Goal: Information Seeking & Learning: Learn about a topic

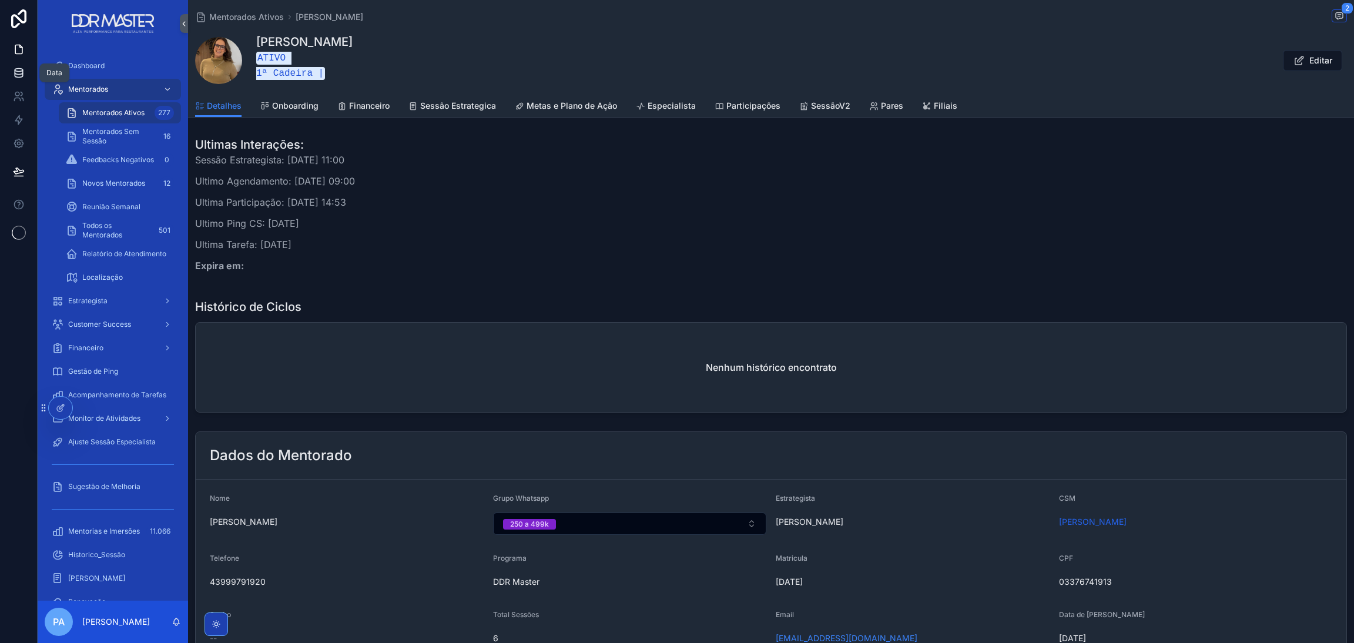
click at [22, 72] on icon at bounding box center [19, 72] width 8 height 5
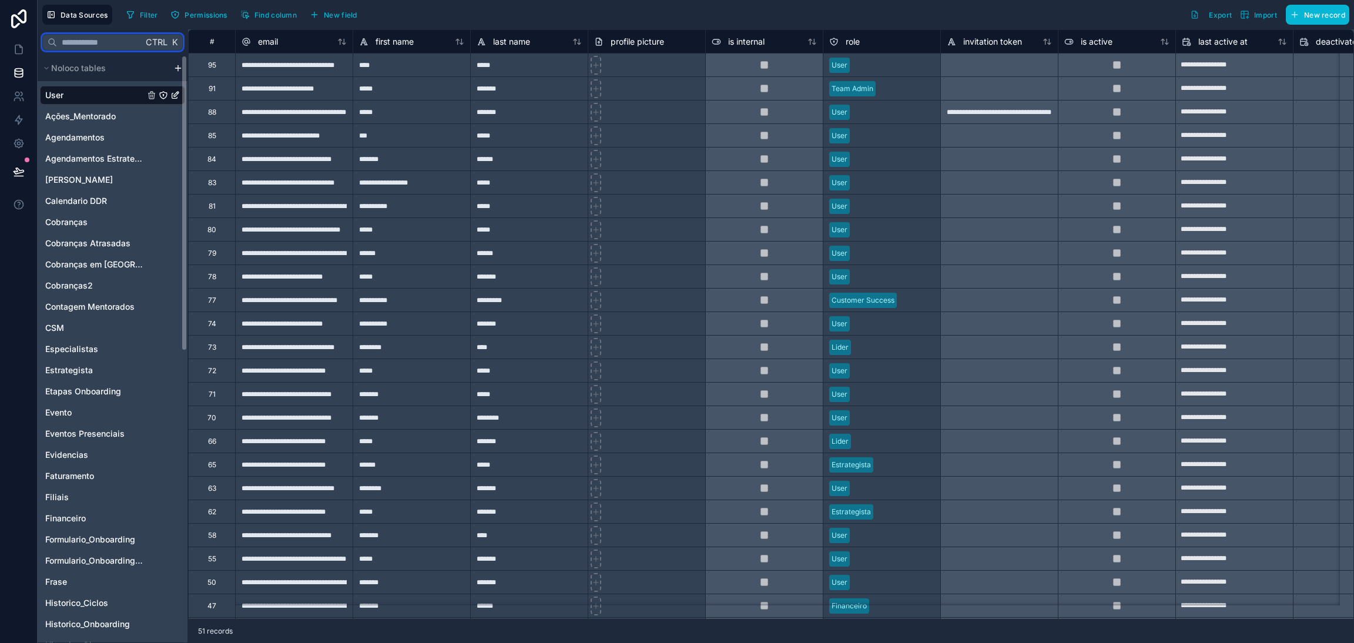
click at [104, 47] on input "text" at bounding box center [100, 42] width 86 height 21
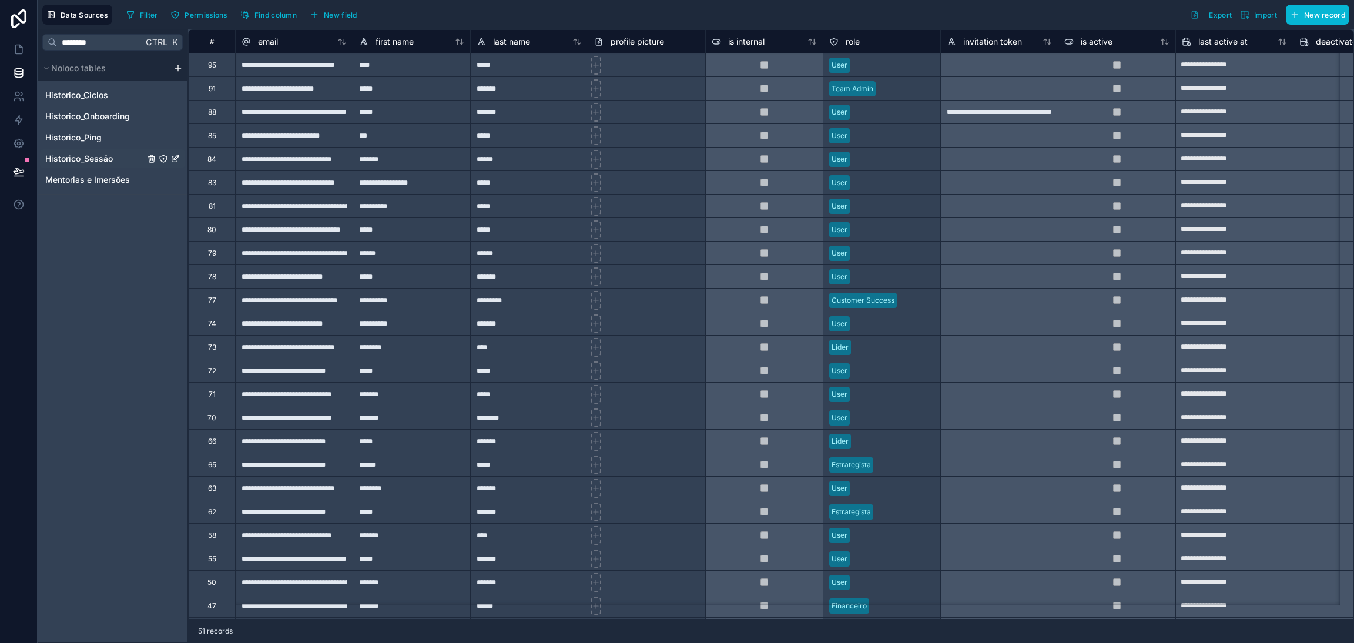
click at [111, 151] on div "Historico_Sessão" at bounding box center [112, 158] width 145 height 19
click at [94, 159] on span "Historico_Sessão" at bounding box center [79, 159] width 68 height 12
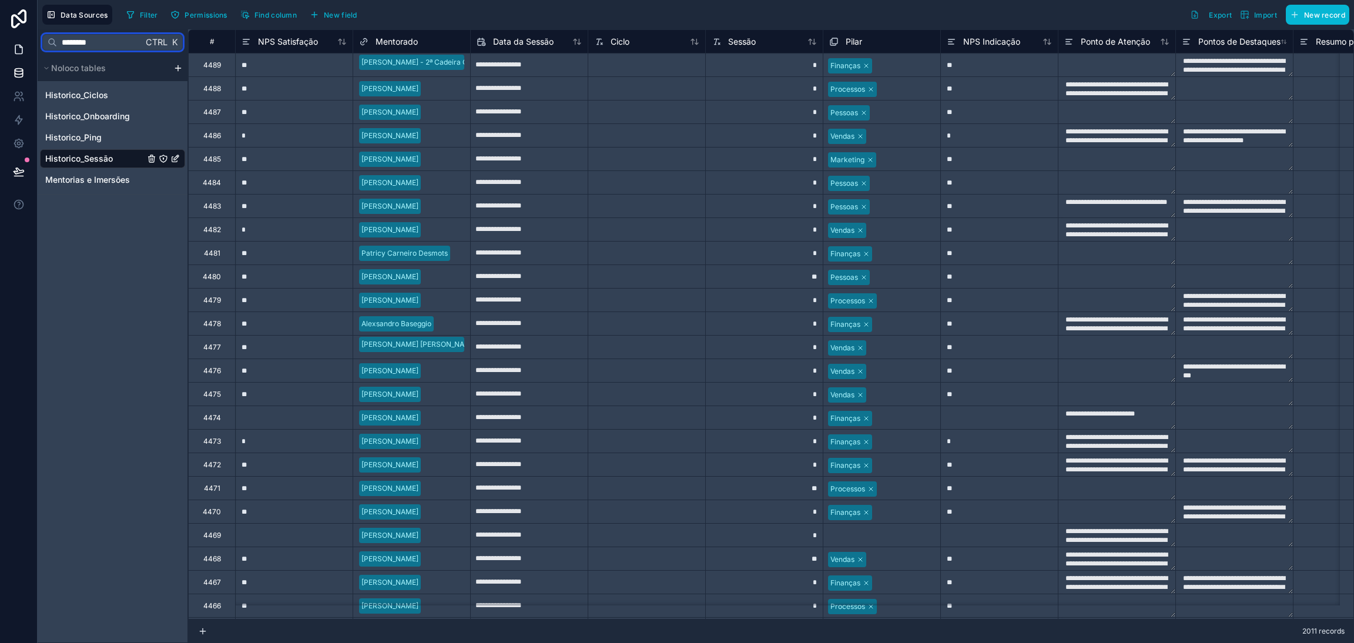
drag, startPoint x: 109, startPoint y: 45, endPoint x: 0, endPoint y: 39, distance: 108.9
click at [0, 40] on div "**********" at bounding box center [677, 321] width 1354 height 643
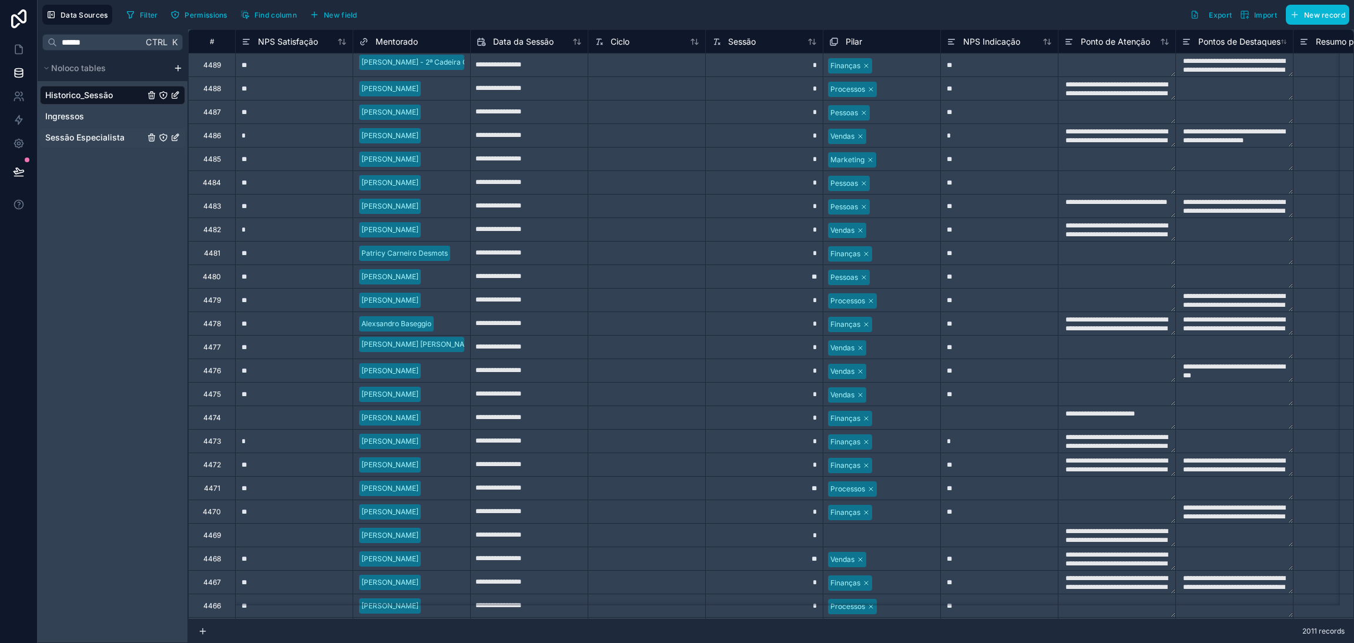
click at [93, 139] on span "Sessão Especialista" at bounding box center [84, 138] width 79 height 12
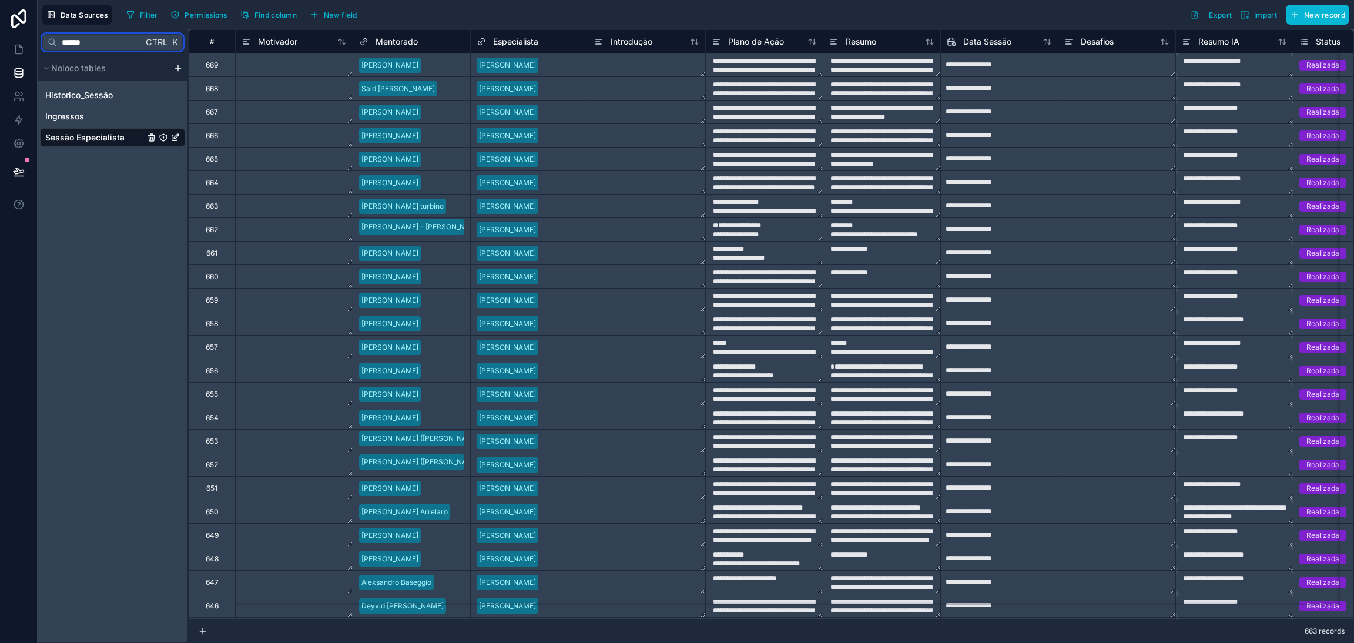
drag, startPoint x: 101, startPoint y: 45, endPoint x: 0, endPoint y: 21, distance: 103.9
click at [0, 32] on div "**********" at bounding box center [677, 321] width 1354 height 643
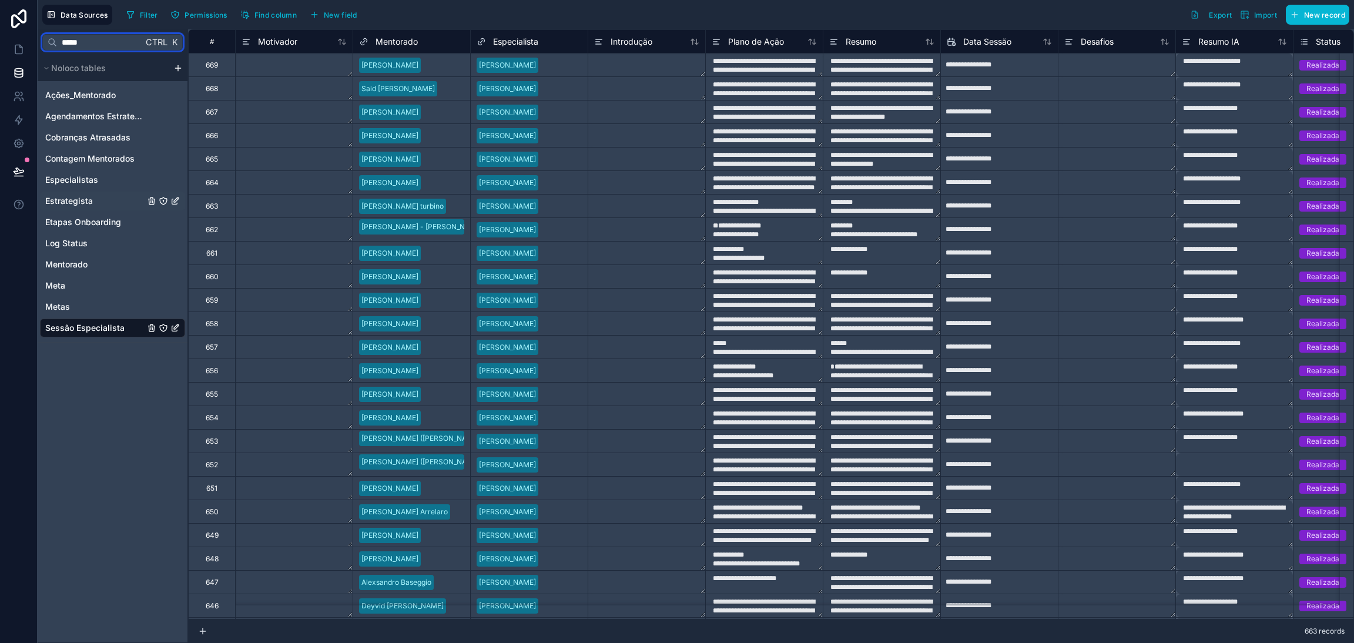
type input "*****"
click at [91, 202] on span "Estrategista" at bounding box center [69, 201] width 48 height 12
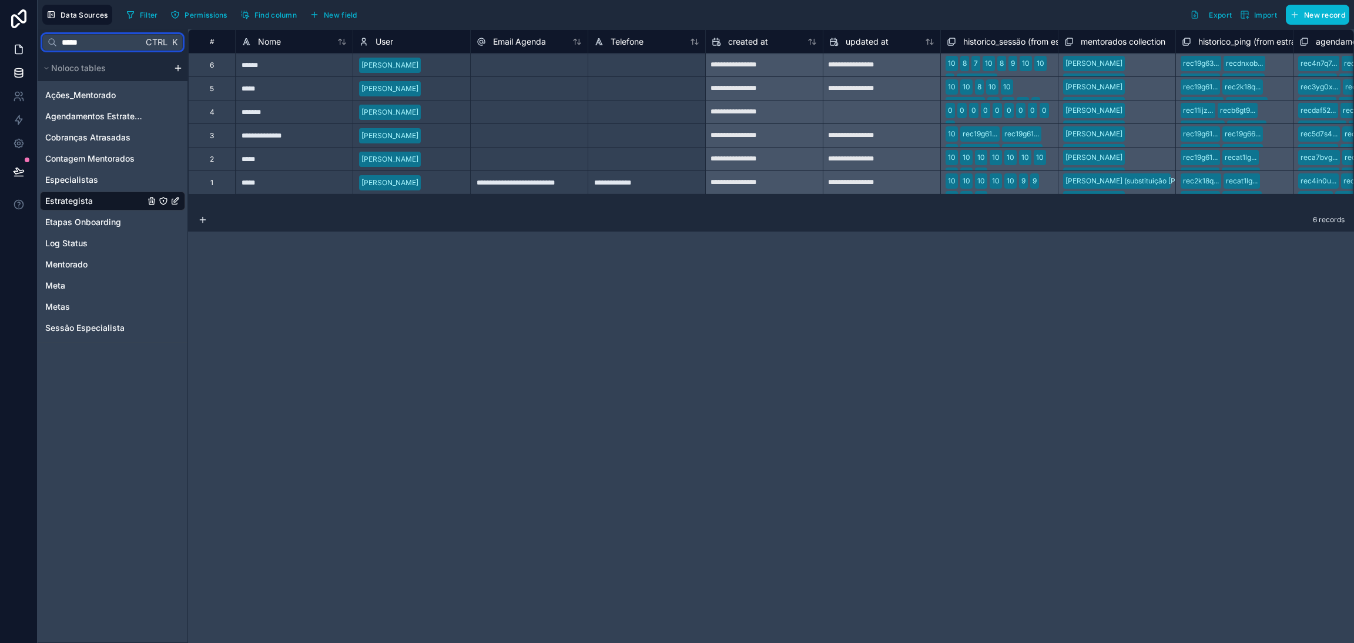
drag, startPoint x: 99, startPoint y: 47, endPoint x: 0, endPoint y: 49, distance: 99.3
click at [0, 49] on div "**********" at bounding box center [677, 321] width 1354 height 643
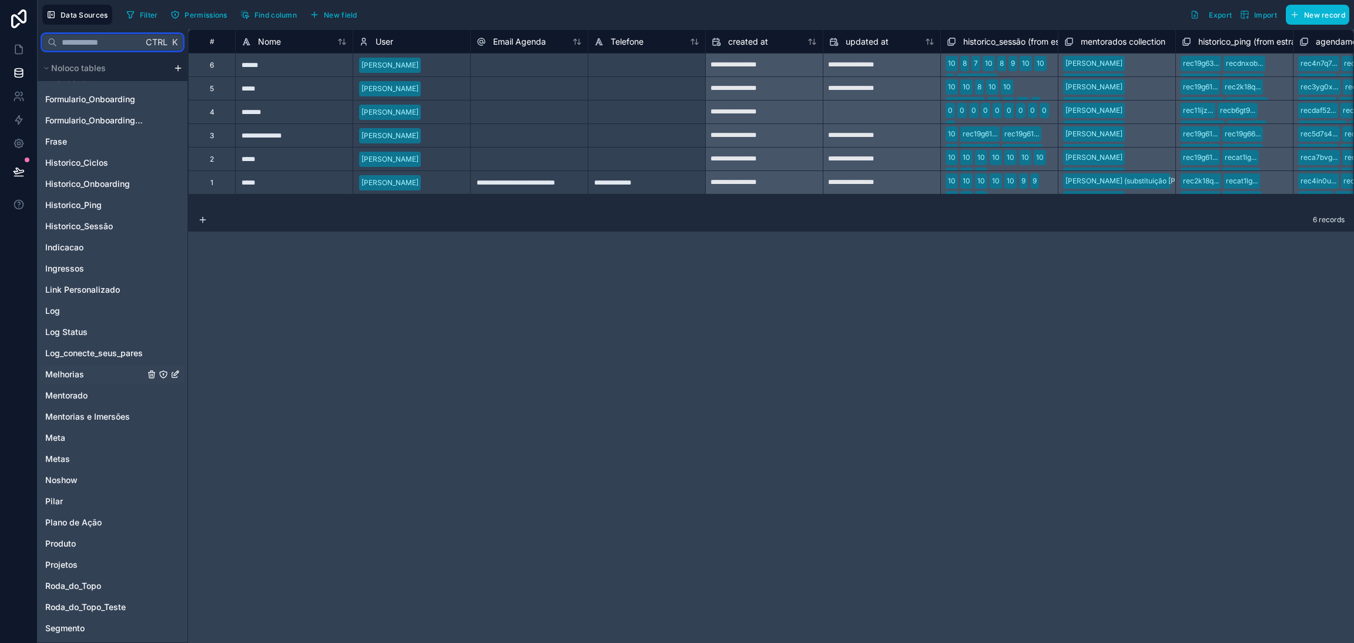
scroll to position [524, 0]
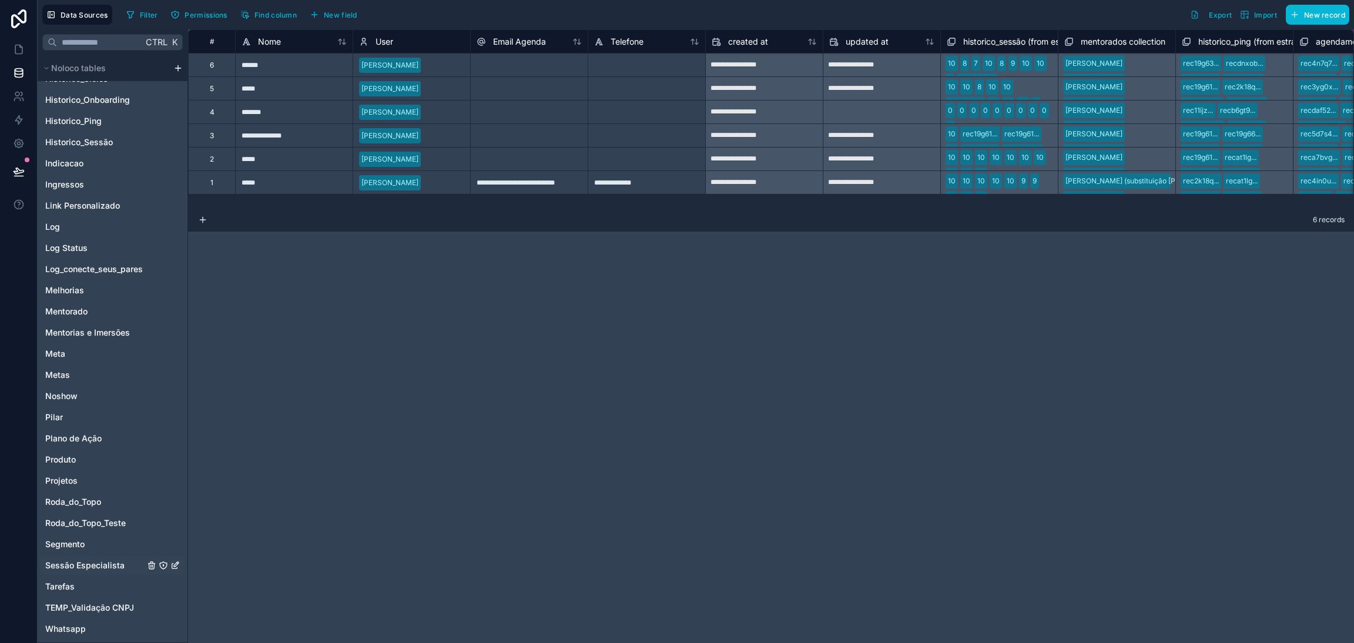
click at [69, 566] on span "Sessão Especialista" at bounding box center [84, 565] width 79 height 12
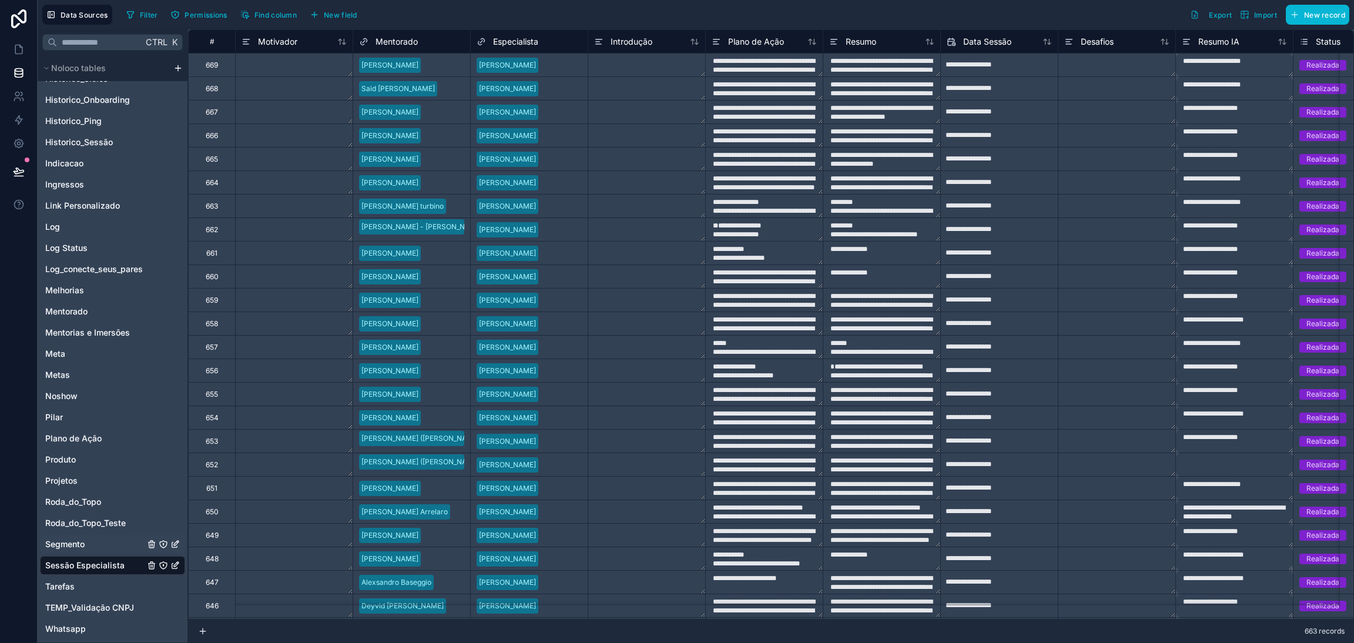
click at [83, 535] on div "Segmento" at bounding box center [112, 544] width 145 height 19
click at [73, 481] on span "Projetos" at bounding box center [61, 481] width 32 height 12
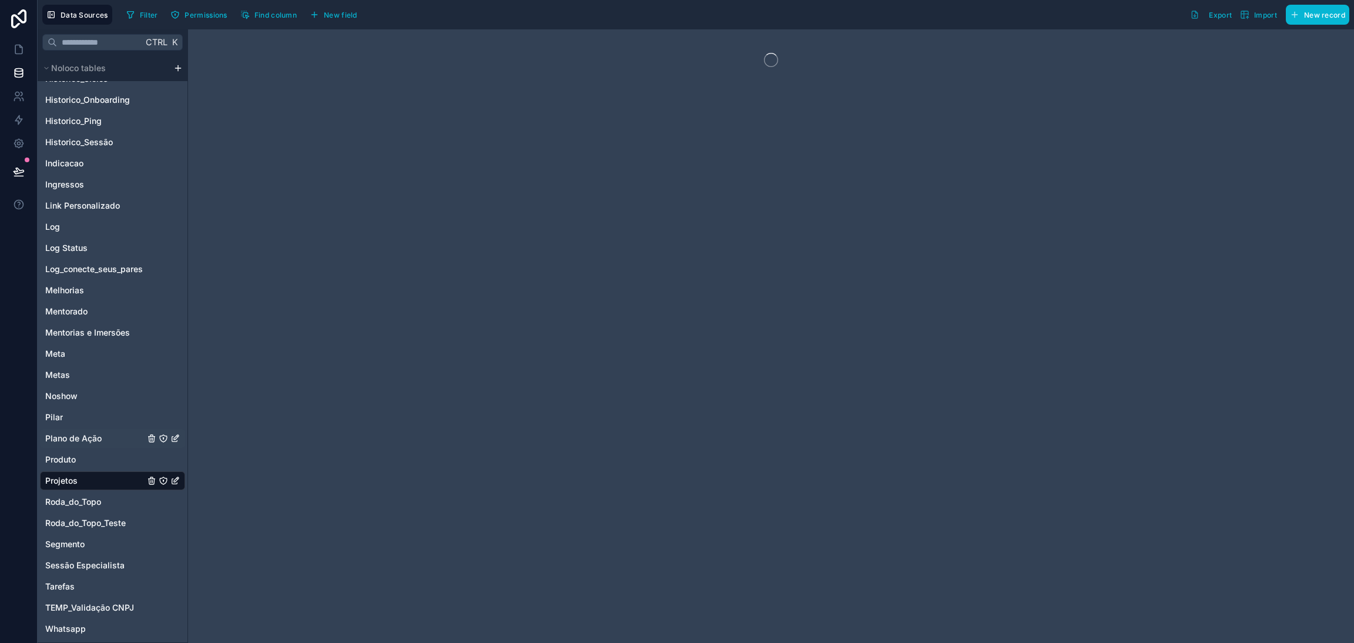
click at [73, 433] on span "Plano de Ação" at bounding box center [73, 439] width 56 height 12
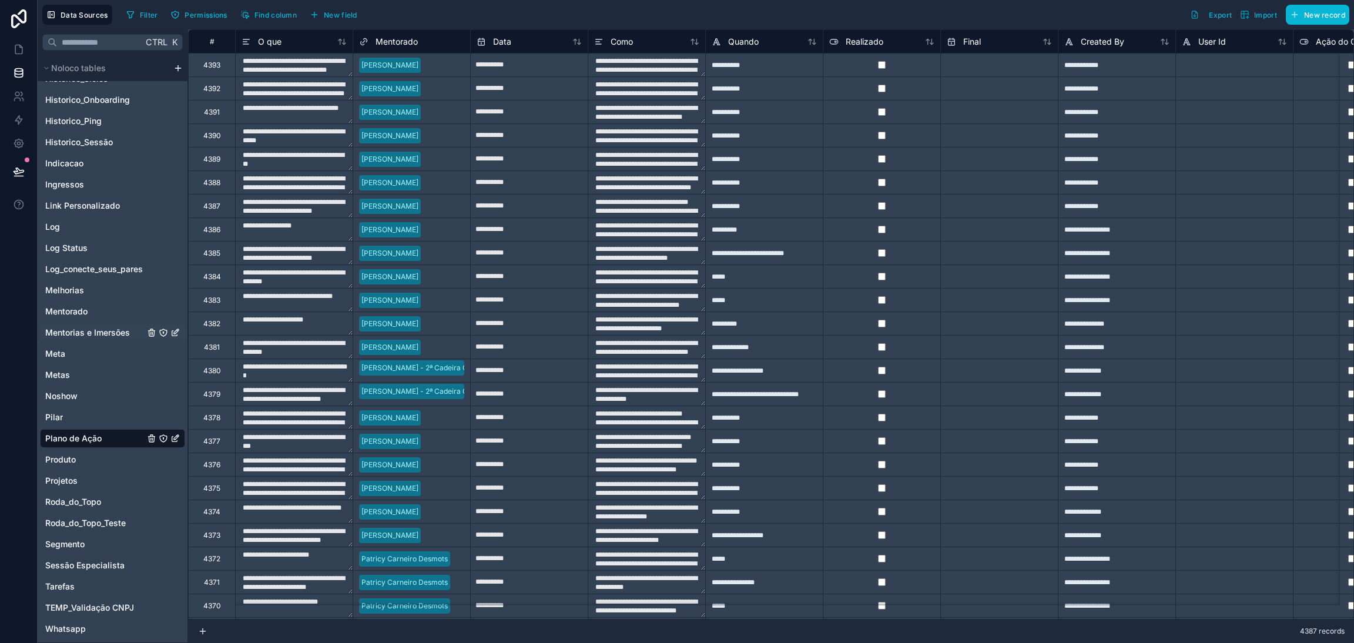
click at [90, 331] on span "Mentorias e Imersões" at bounding box center [87, 333] width 85 height 12
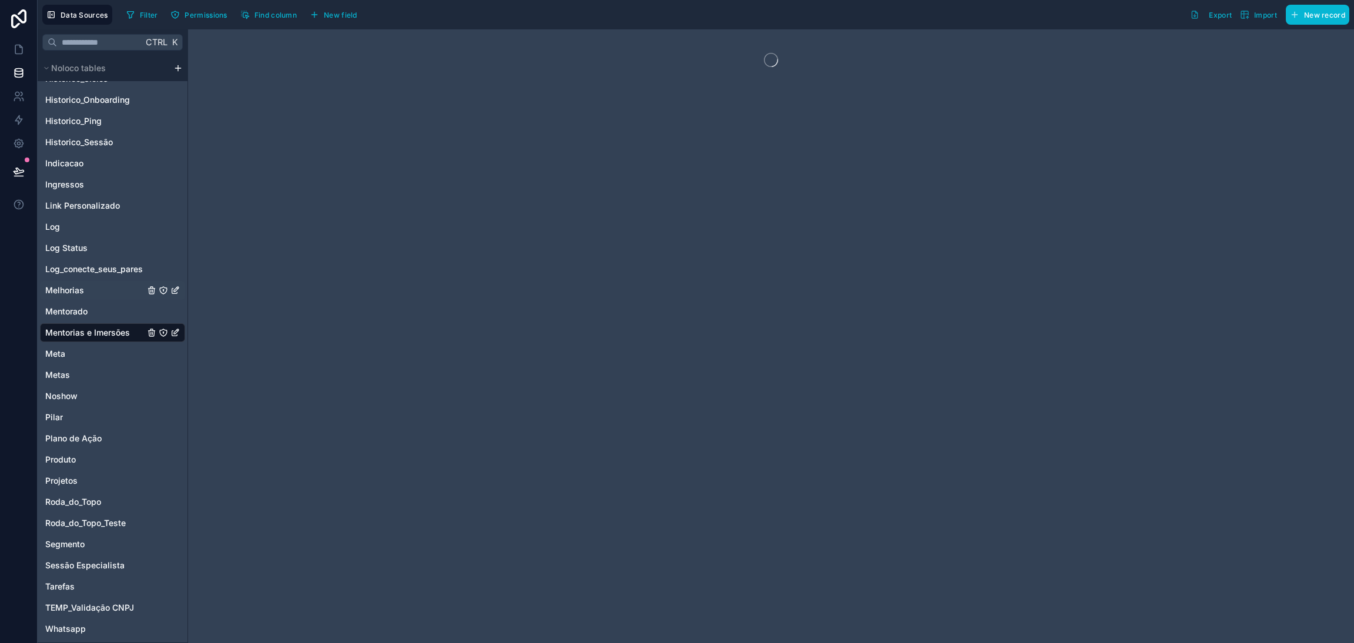
click at [75, 293] on span "Melhorias" at bounding box center [64, 290] width 39 height 12
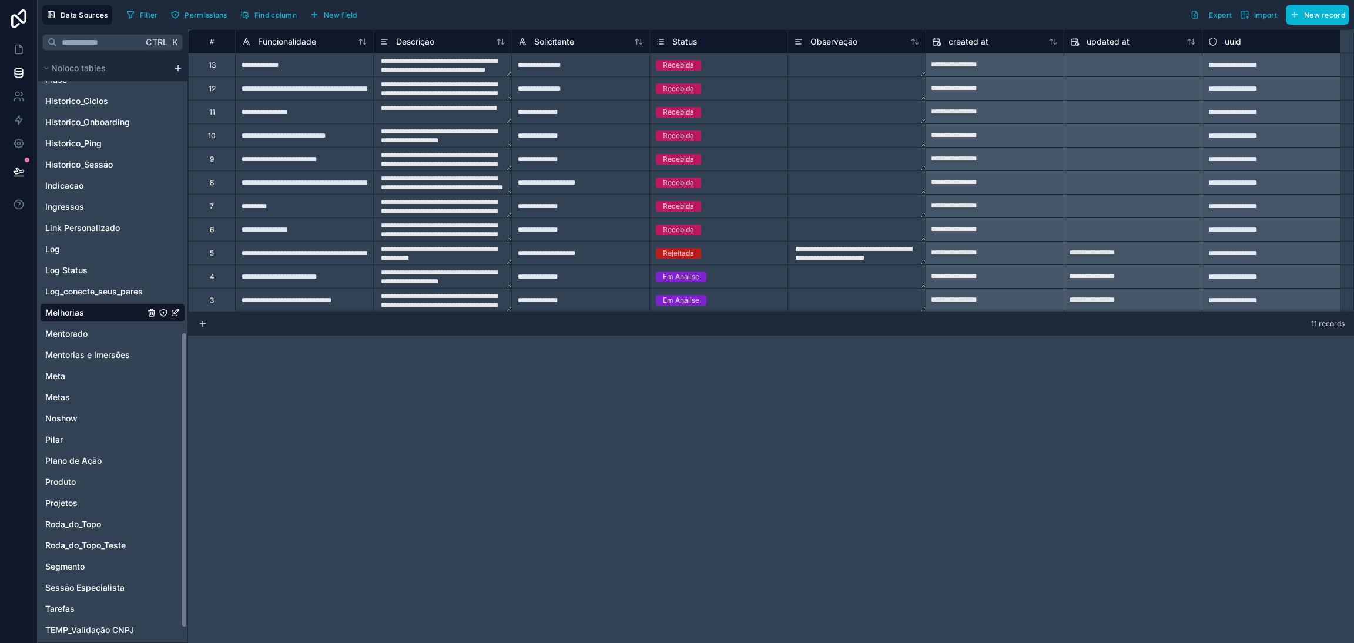
scroll to position [436, 0]
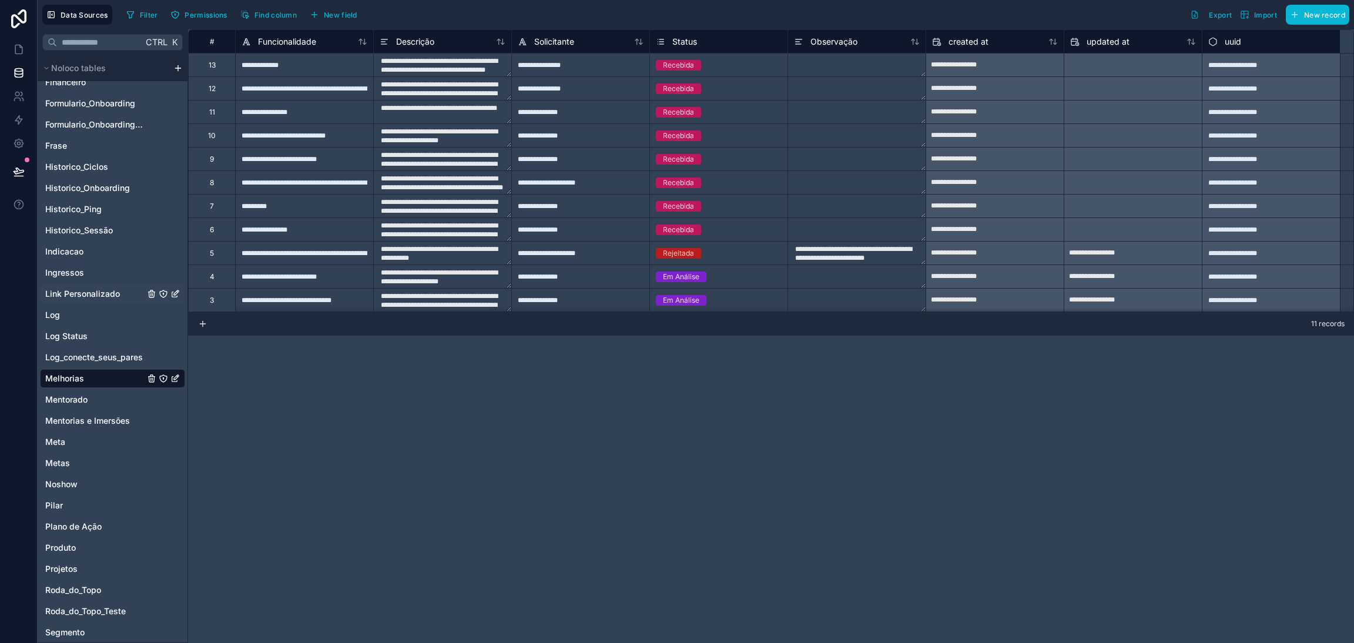
click at [82, 294] on span "Link Personalizado" at bounding box center [82, 294] width 75 height 12
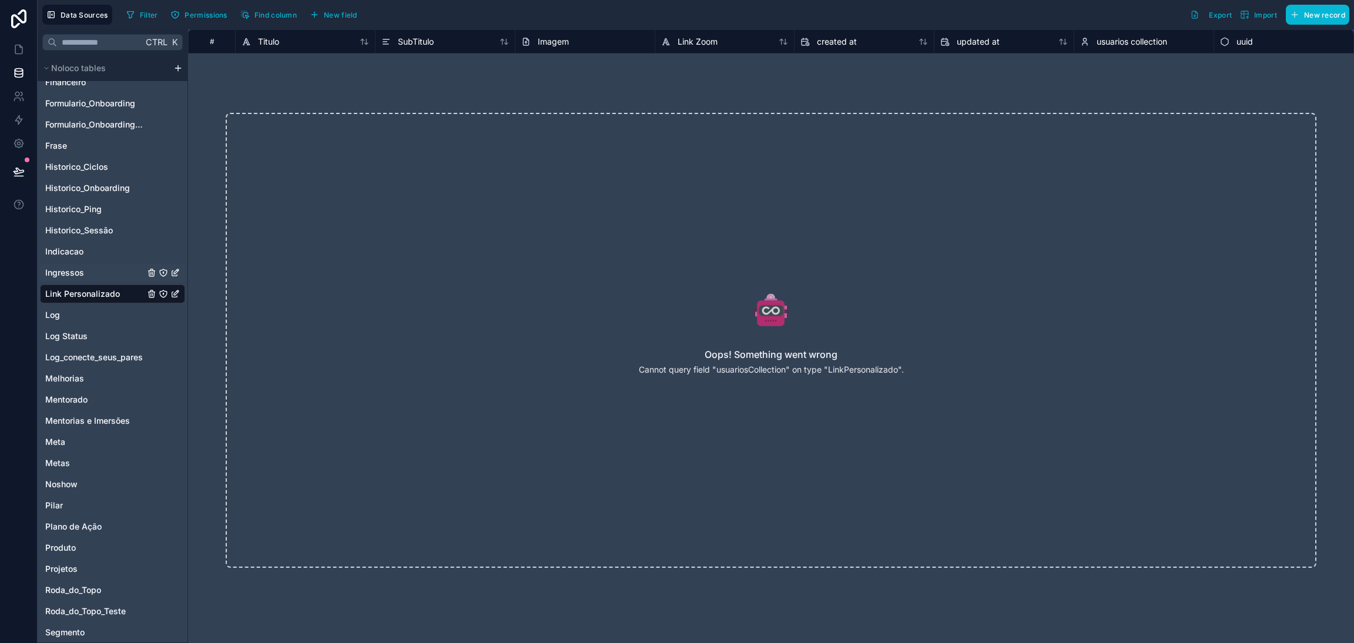
click at [79, 269] on span "Ingressos" at bounding box center [64, 273] width 39 height 12
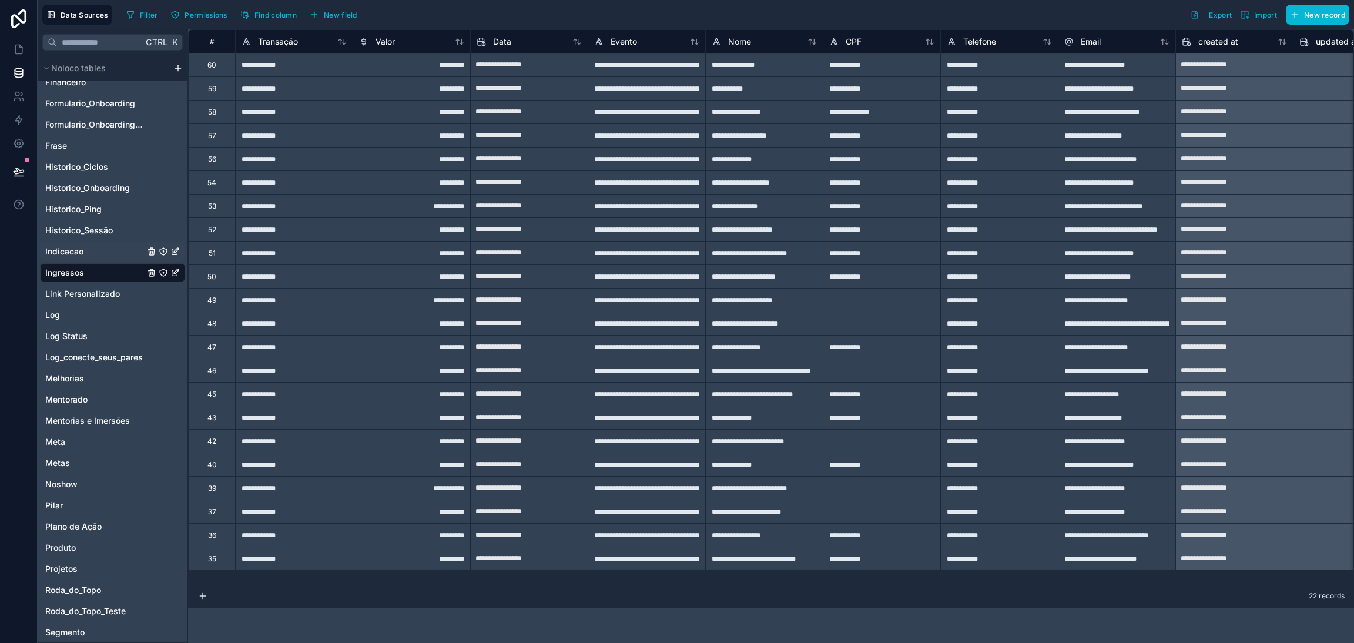
click at [79, 256] on span "Indicacao" at bounding box center [64, 252] width 38 height 12
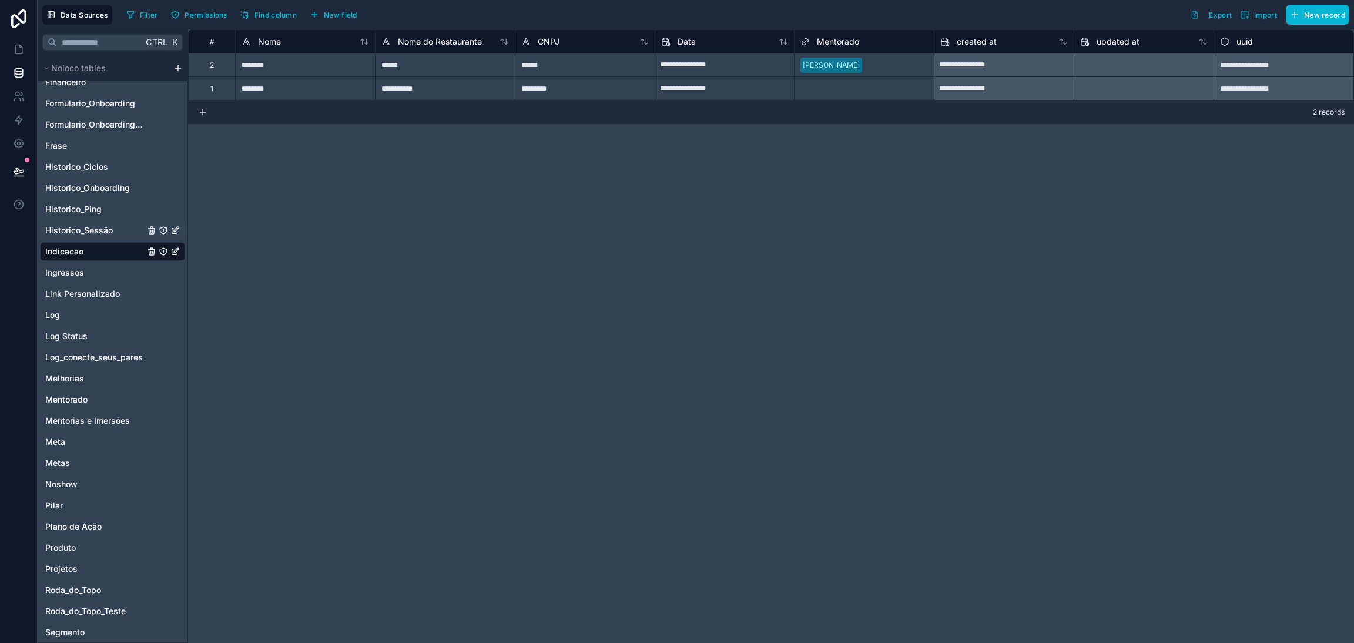
click at [83, 233] on span "Historico_Sessão" at bounding box center [79, 230] width 68 height 12
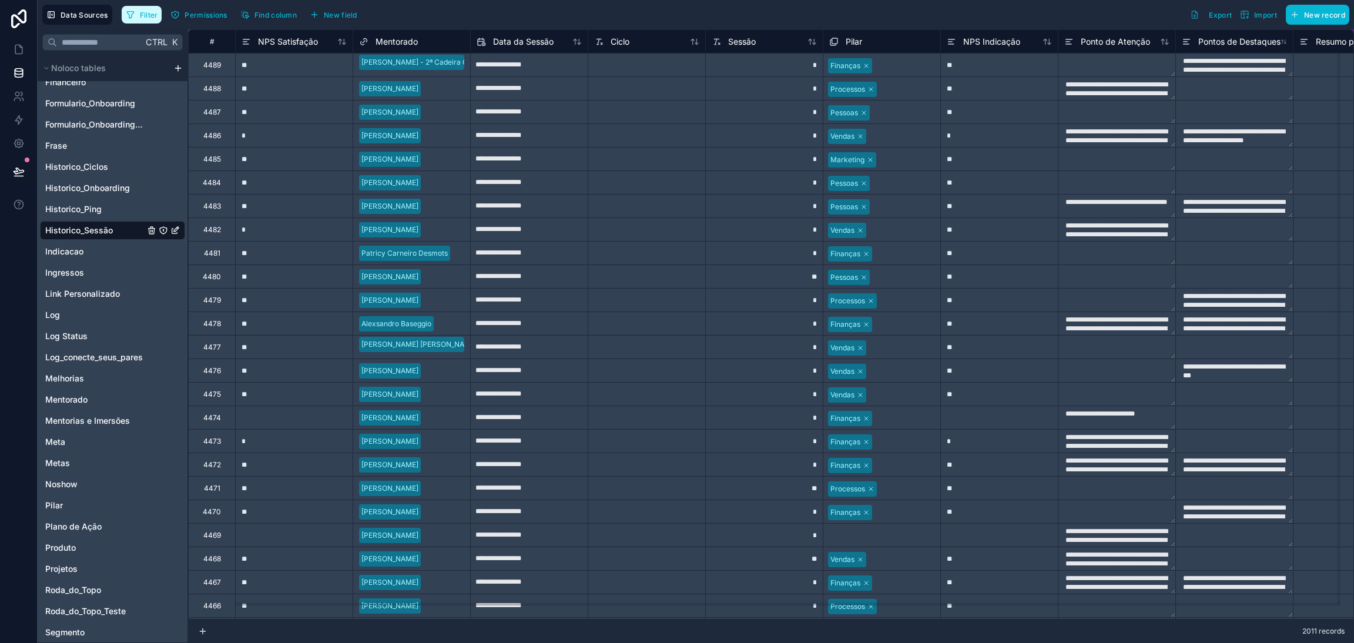
click at [139, 19] on button "Filter" at bounding box center [142, 15] width 41 height 18
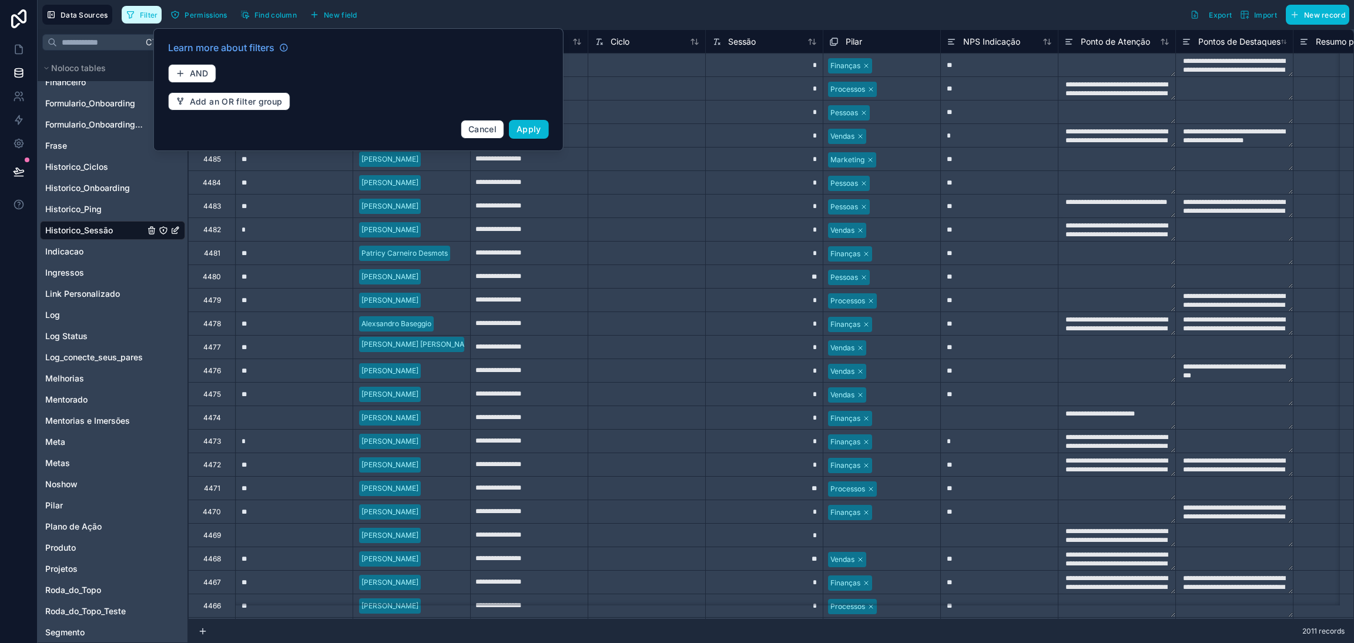
click at [156, 12] on span "Filter" at bounding box center [149, 15] width 18 height 9
click at [421, 17] on div "Filter Permissions Find column New field Export Import New record" at bounding box center [736, 15] width 1228 height 20
click at [488, 135] on button "Cancel" at bounding box center [482, 129] width 43 height 19
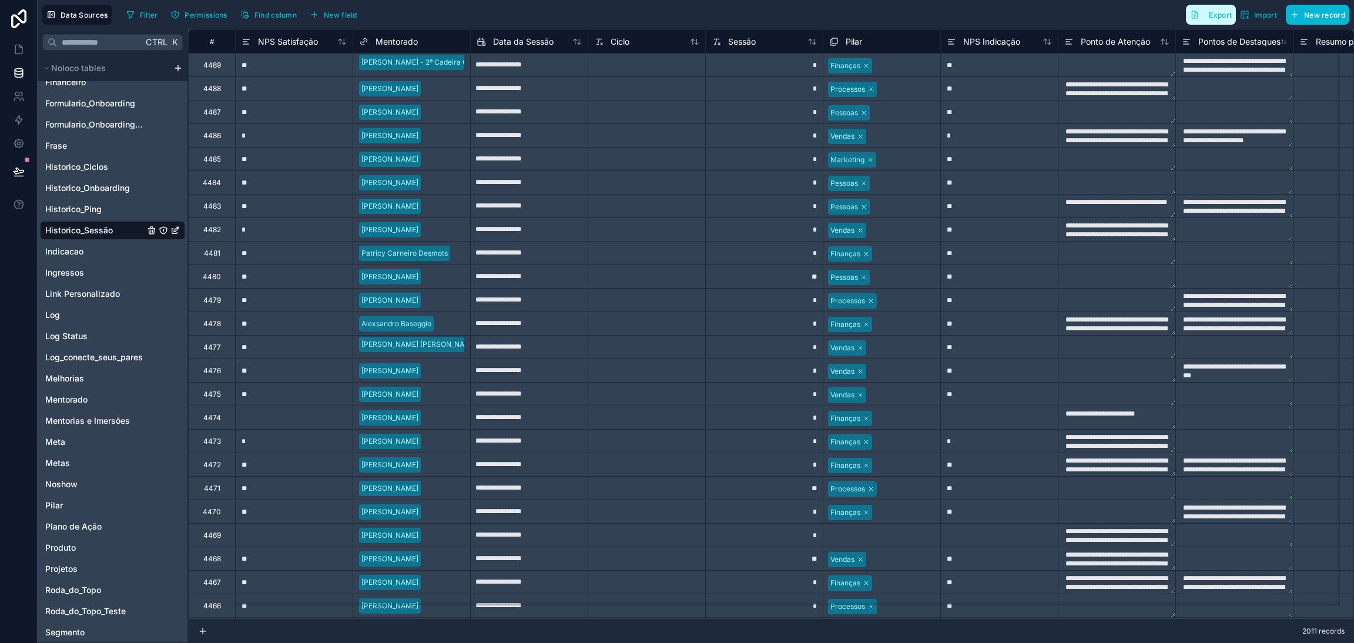
click at [1224, 11] on span "Export" at bounding box center [1220, 15] width 23 height 9
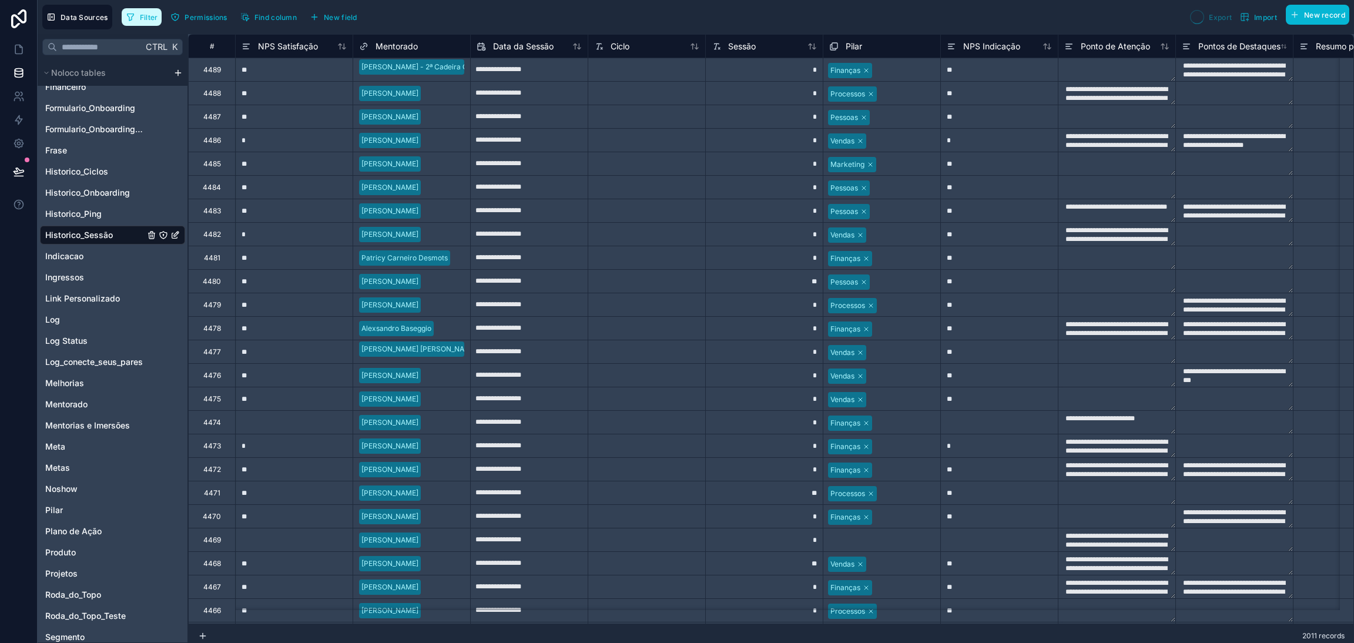
click at [136, 18] on button "Filter" at bounding box center [142, 17] width 41 height 18
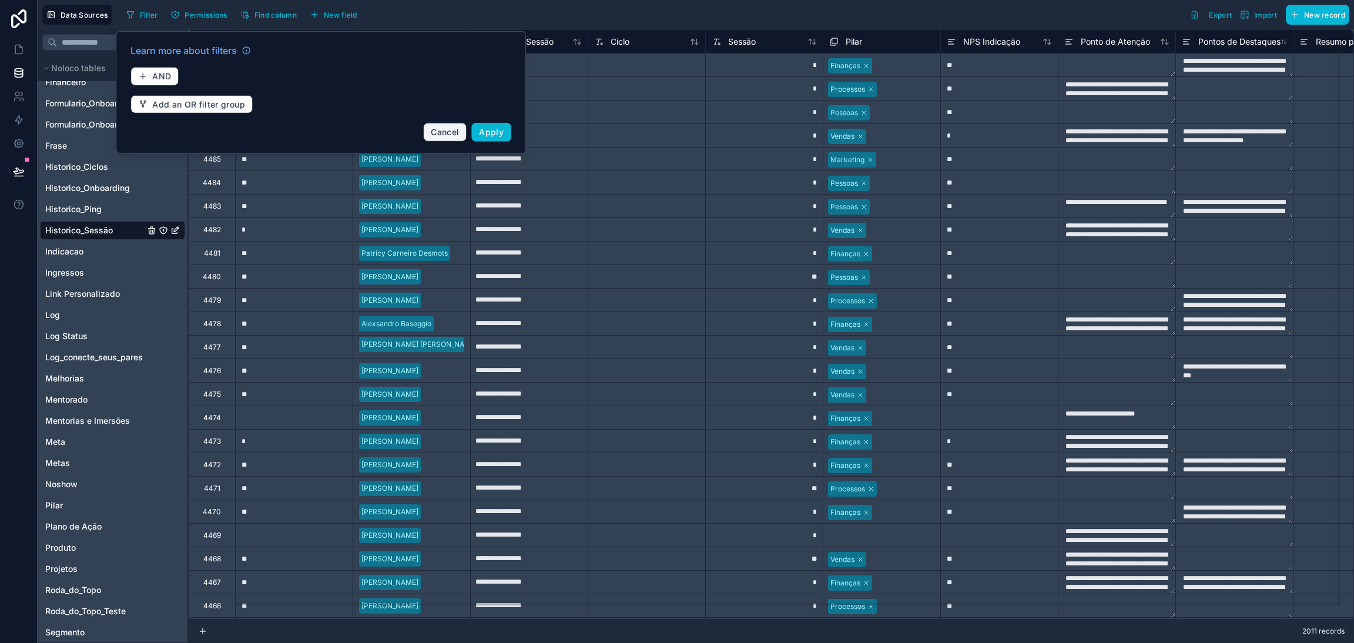
click at [447, 126] on button "Cancel" at bounding box center [444, 132] width 43 height 19
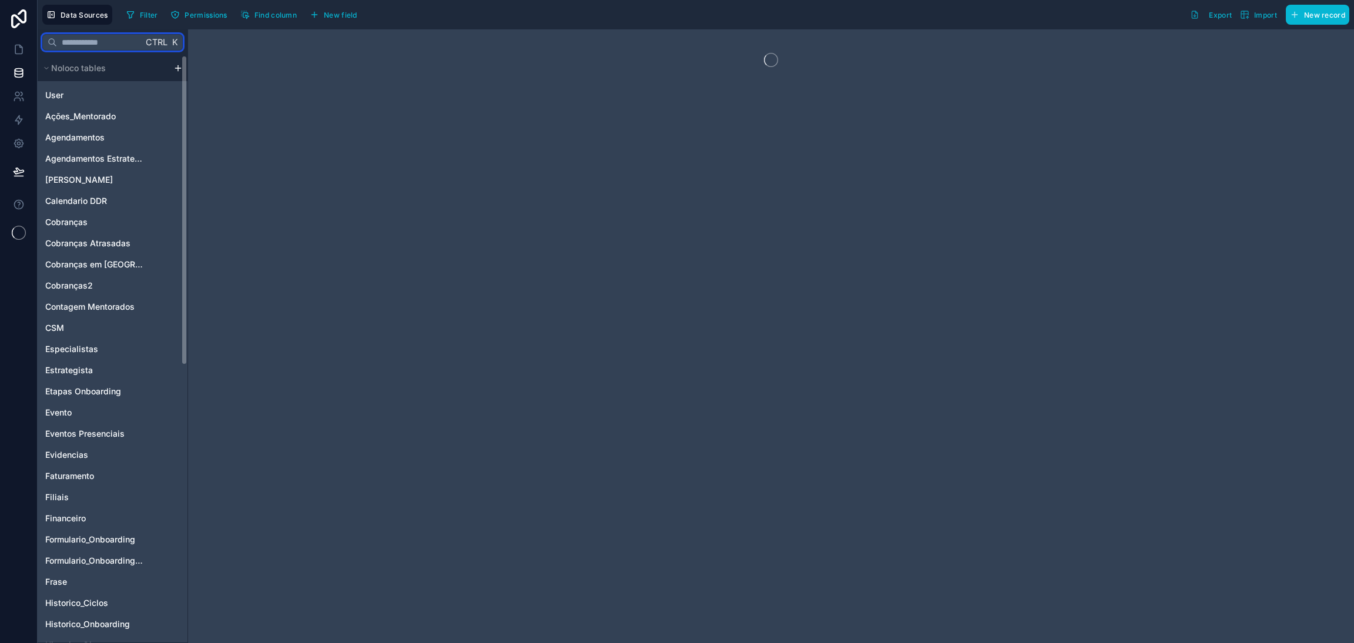
click at [87, 43] on input "text" at bounding box center [100, 42] width 86 height 21
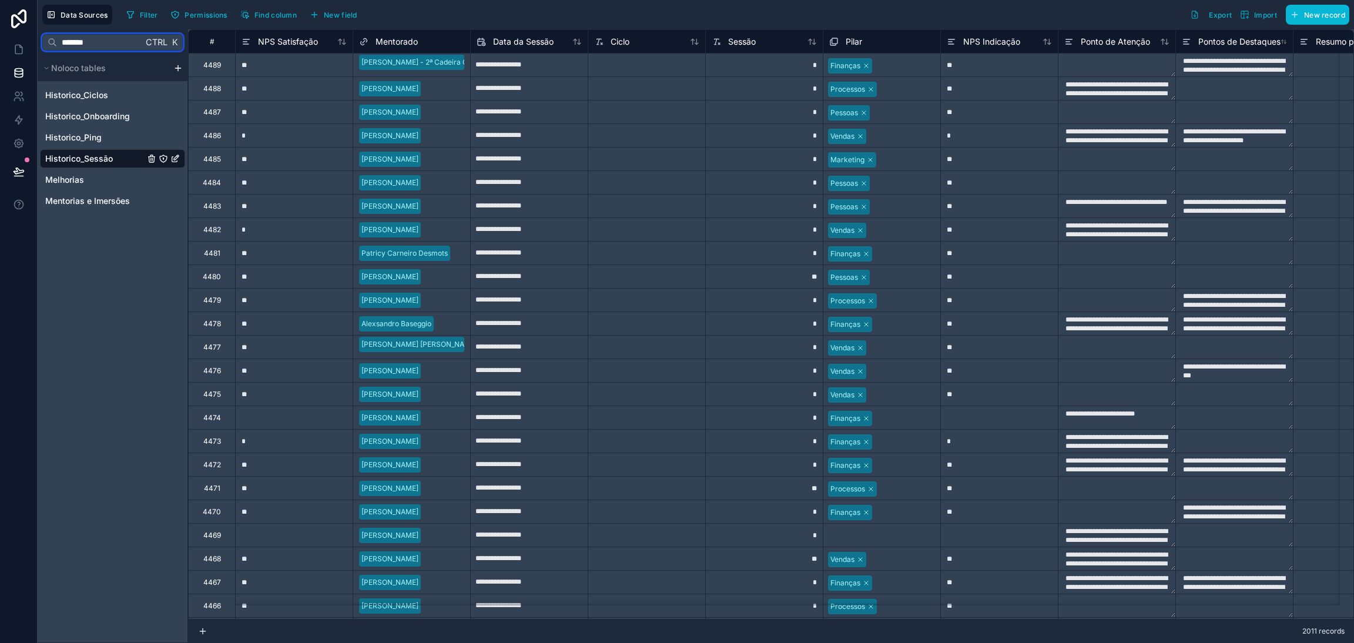
type input "*******"
click at [98, 153] on span "Historico_Sessão" at bounding box center [79, 159] width 68 height 12
click at [147, 21] on button "Filter" at bounding box center [142, 15] width 41 height 18
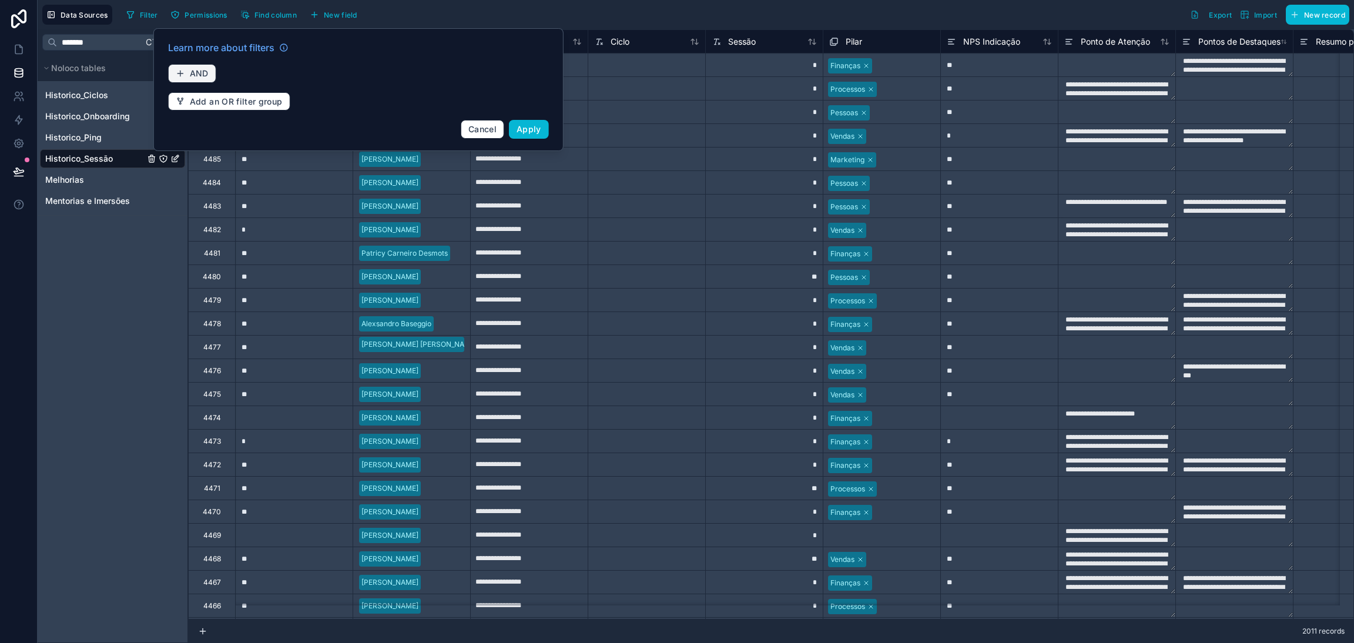
click at [190, 74] on span "AND" at bounding box center [199, 73] width 19 height 11
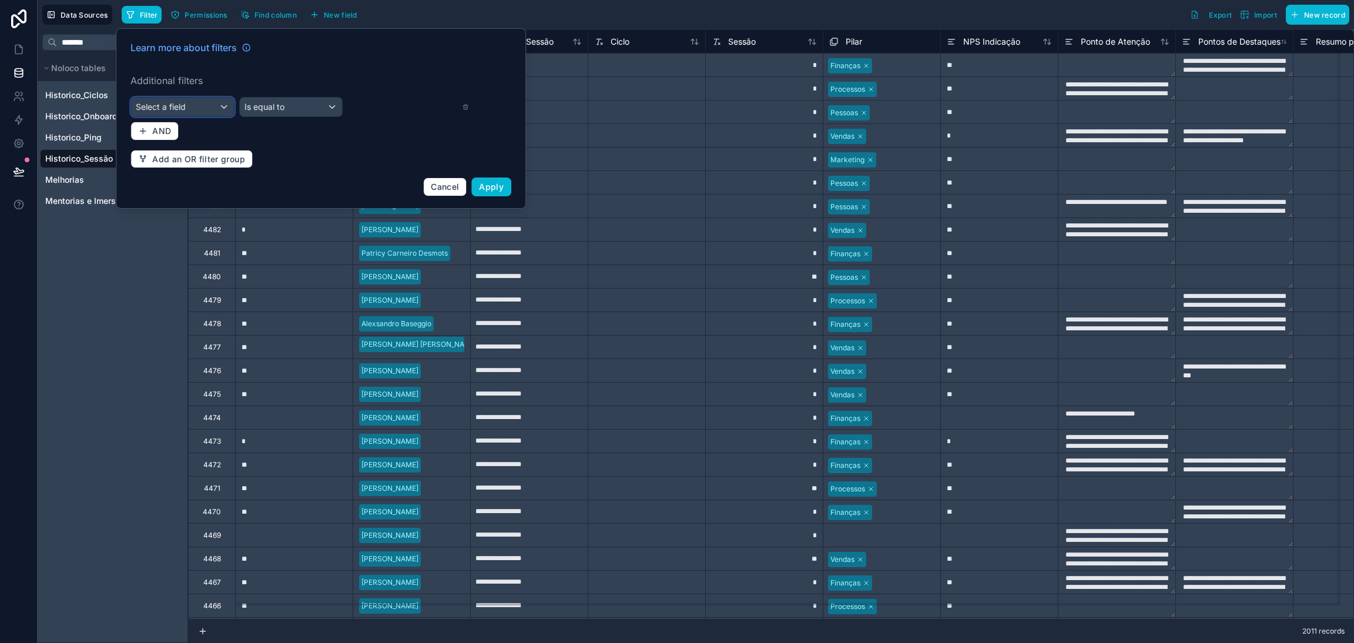
click at [193, 98] on div "Select a field" at bounding box center [182, 107] width 103 height 19
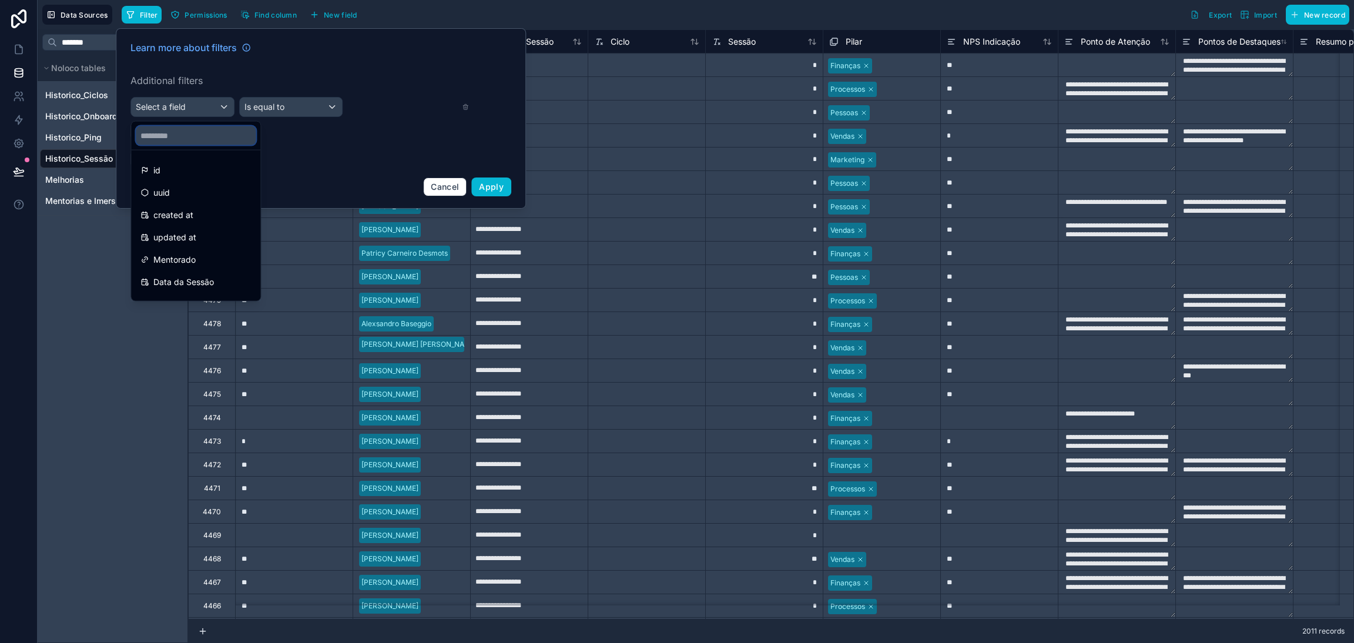
click at [195, 129] on input "text" at bounding box center [196, 135] width 120 height 19
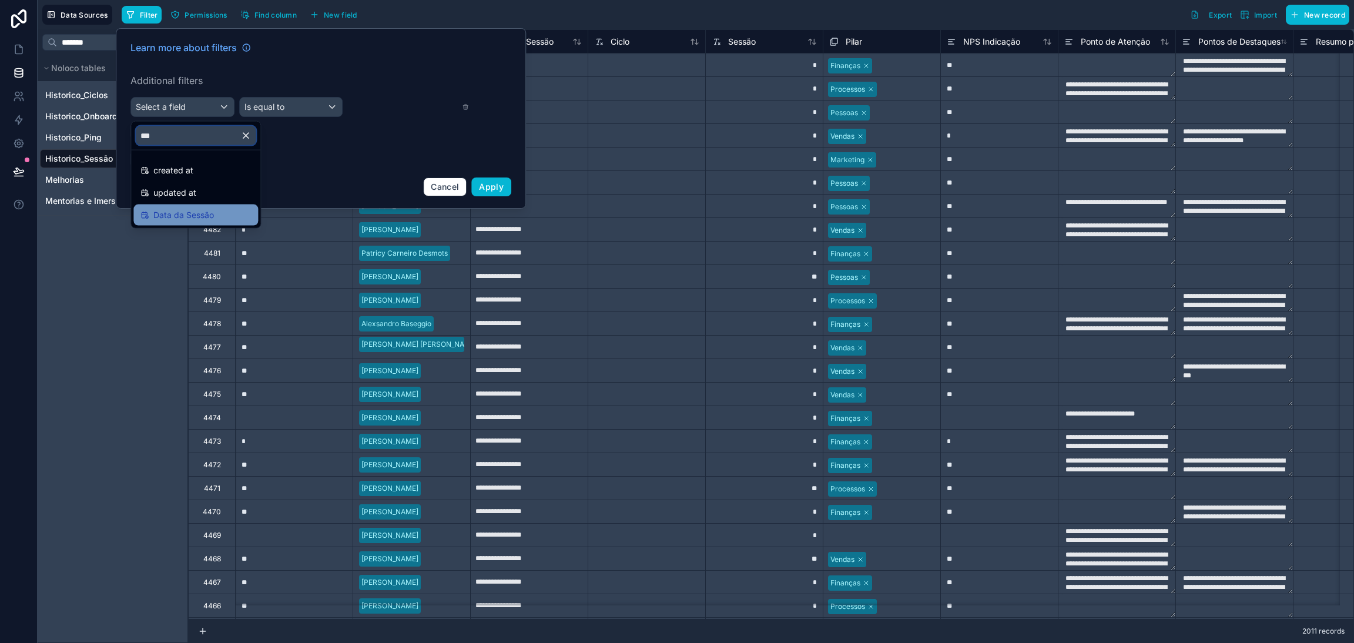
type input "***"
click at [196, 208] on span "Data da Sessão" at bounding box center [183, 215] width 61 height 14
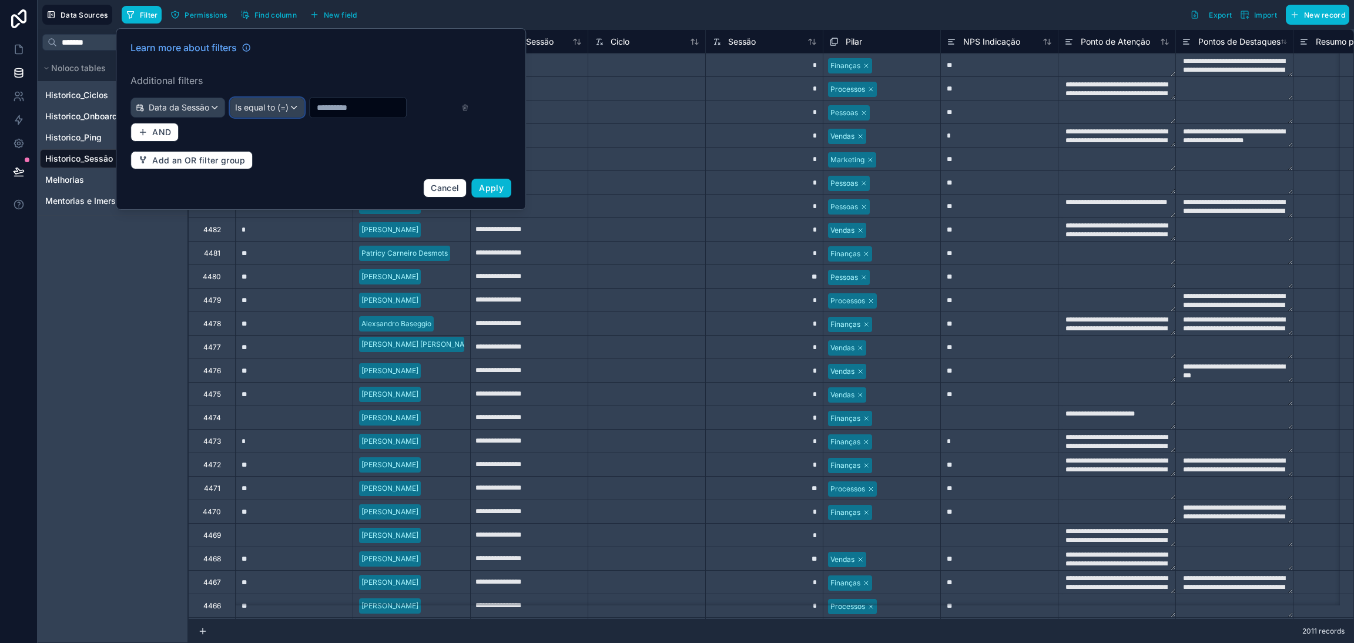
click at [292, 110] on div "Is equal to (=)" at bounding box center [266, 107] width 73 height 19
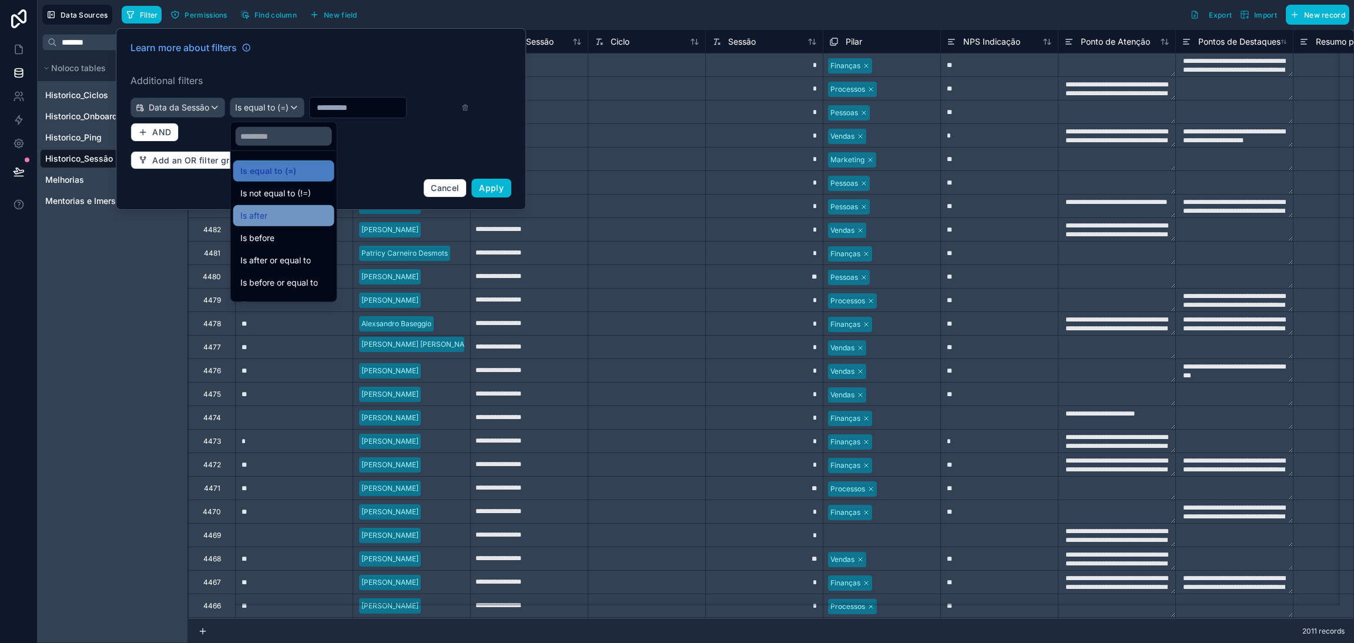
click at [269, 219] on div "Is after" at bounding box center [283, 216] width 87 height 14
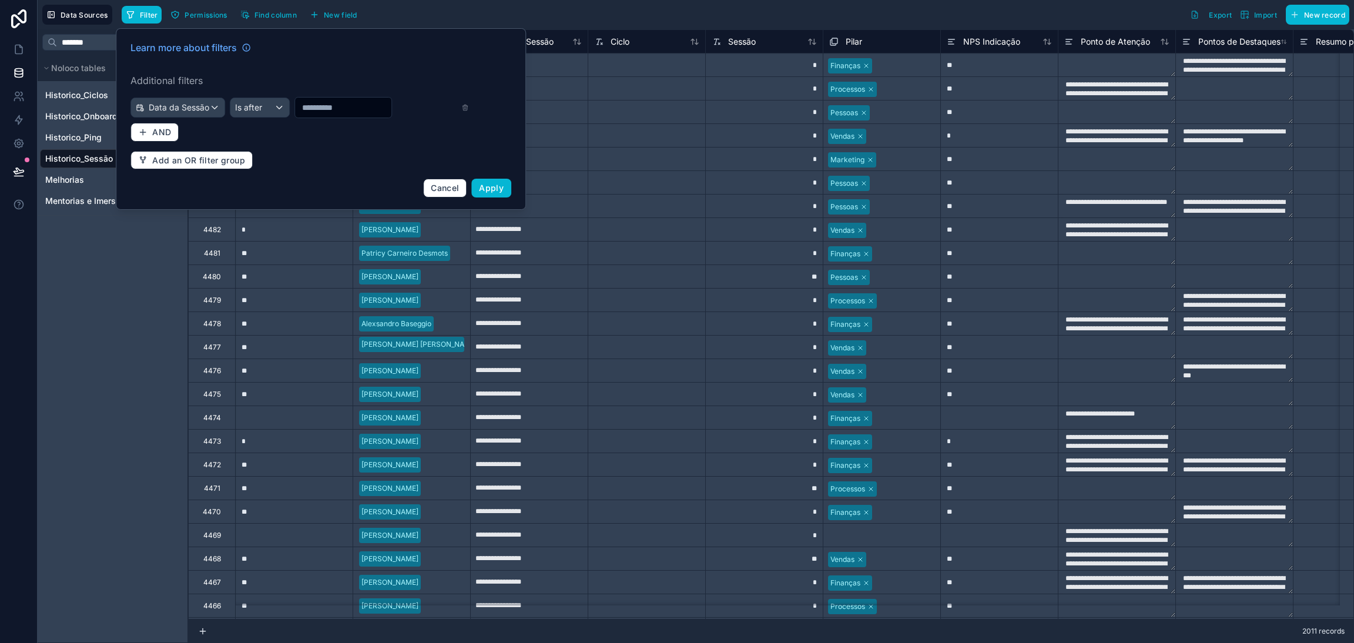
click at [330, 114] on input "text" at bounding box center [343, 107] width 96 height 16
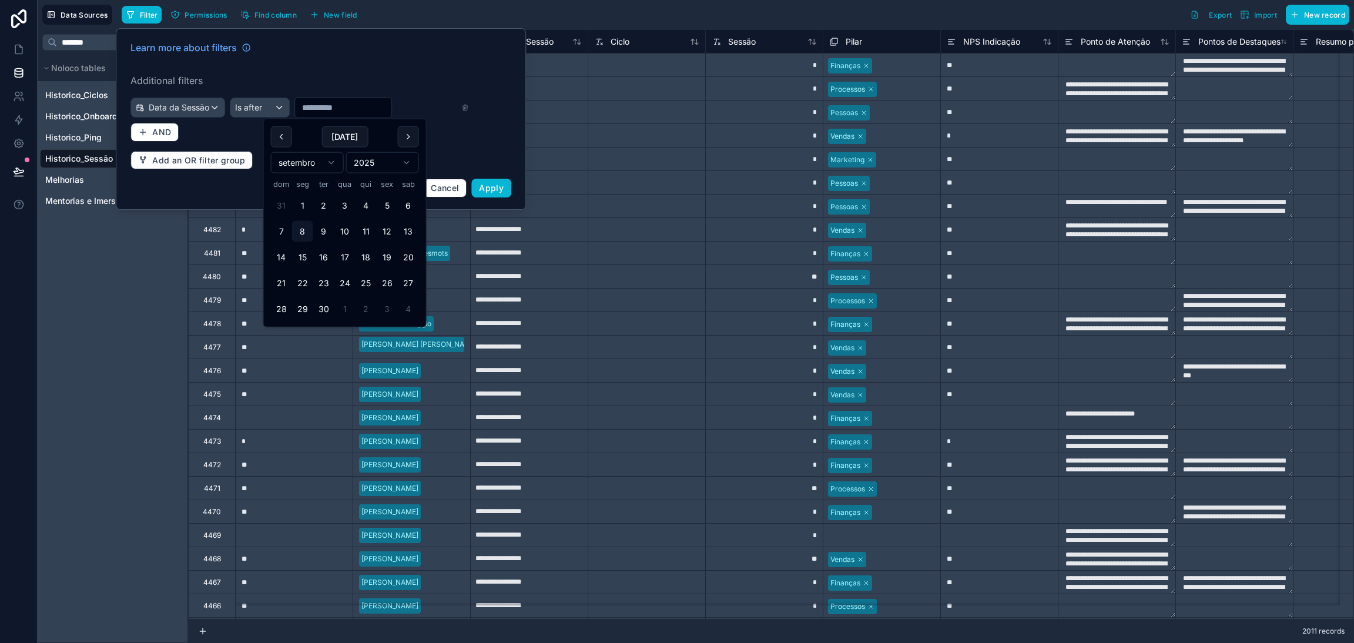
click at [326, 160] on html "**********" at bounding box center [677, 321] width 1354 height 643
click at [286, 135] on button at bounding box center [281, 136] width 21 height 21
click at [404, 259] on button "19" at bounding box center [408, 257] width 21 height 21
type input "**********"
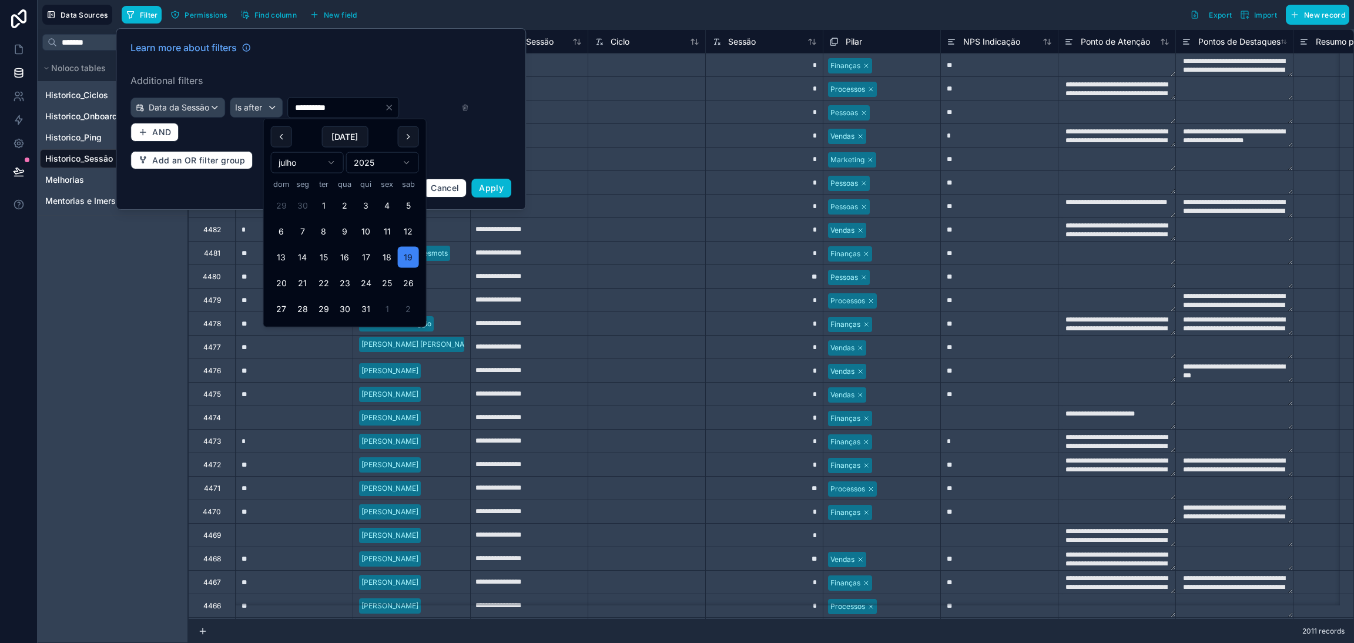
click at [365, 83] on label "Additional filters" at bounding box center [320, 80] width 381 height 14
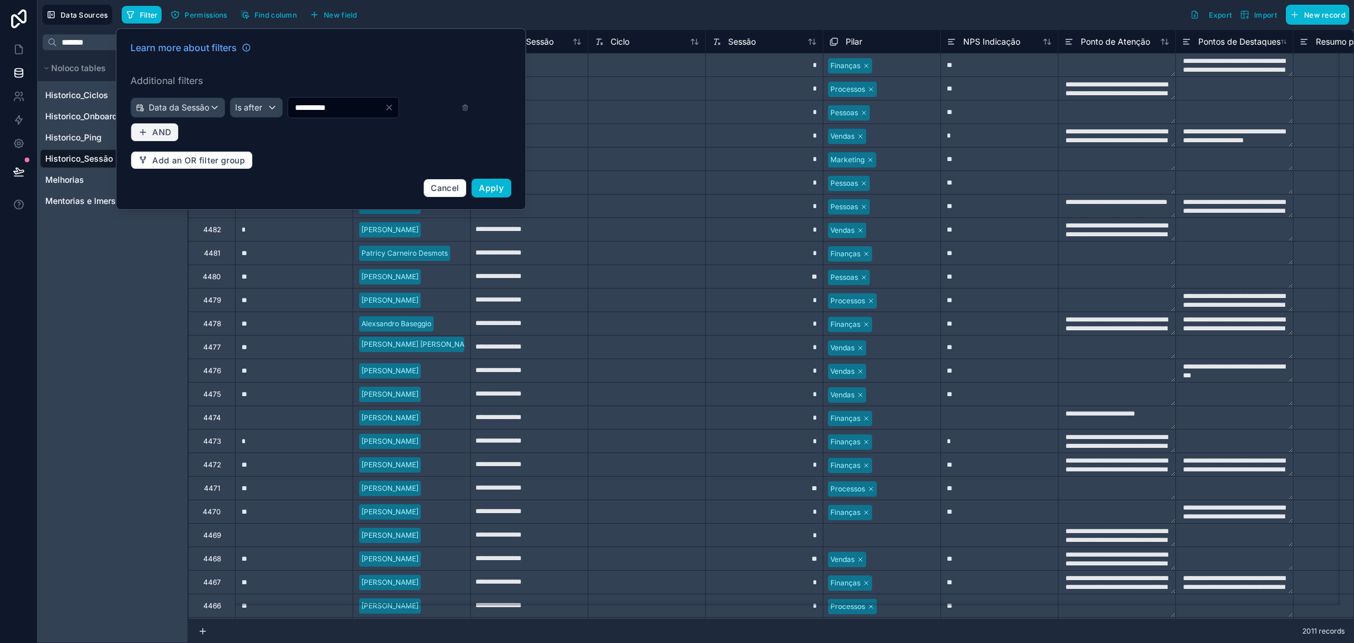
click at [166, 129] on span "AND" at bounding box center [161, 132] width 19 height 11
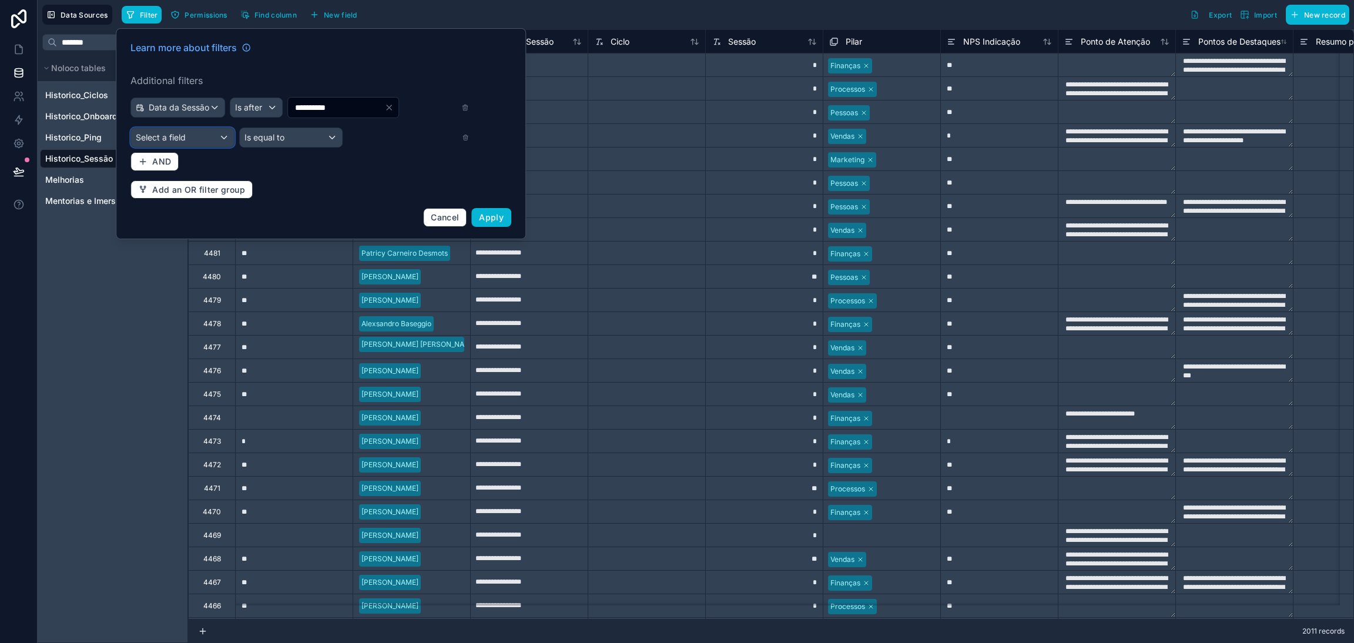
click at [218, 137] on div "Select a field" at bounding box center [182, 137] width 103 height 19
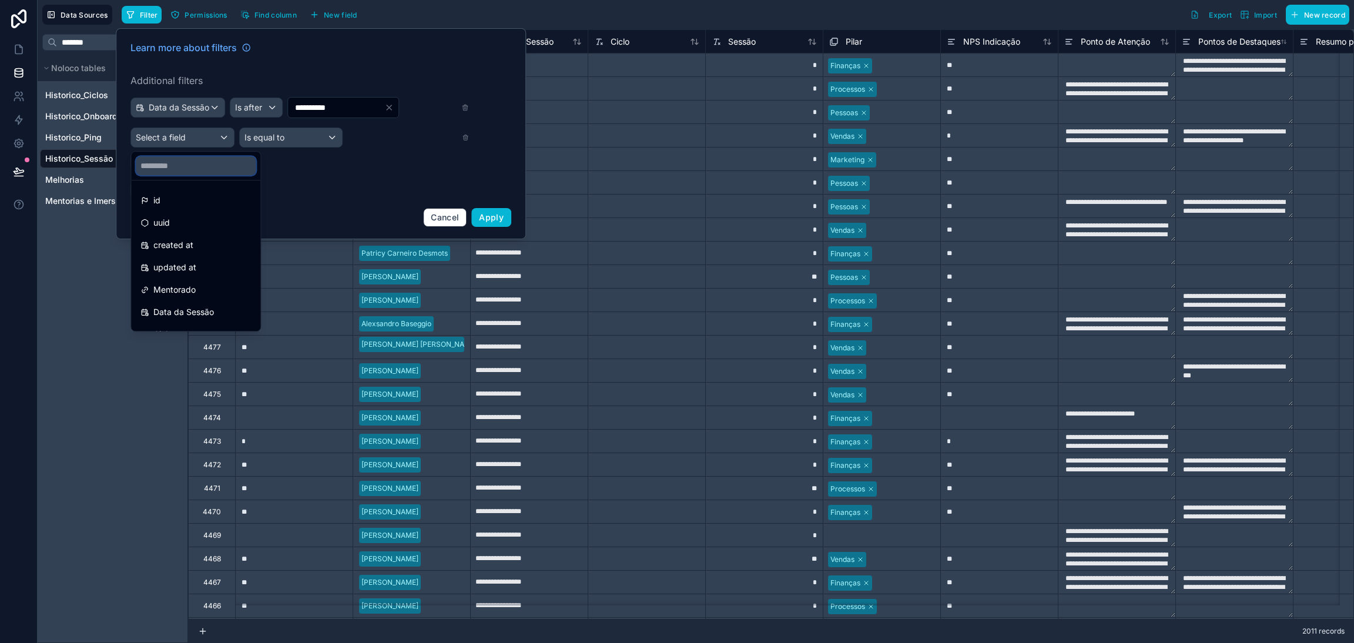
click at [206, 166] on input "text" at bounding box center [196, 165] width 120 height 19
type input "****"
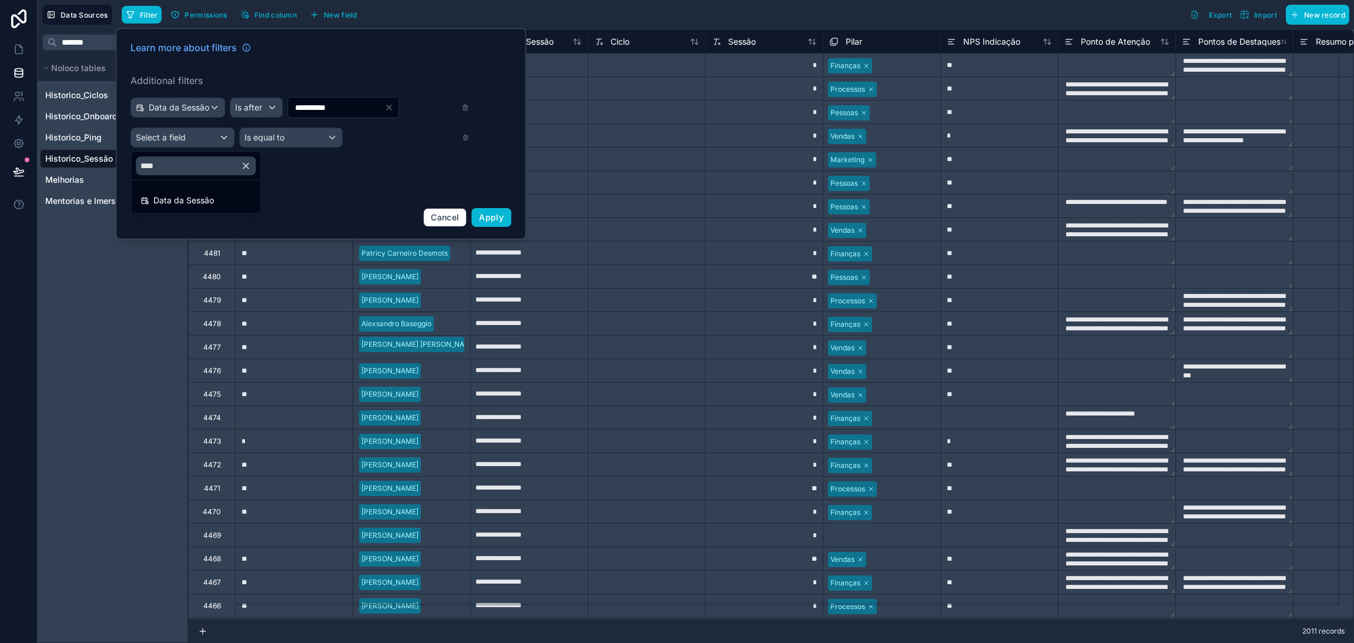
click at [199, 196] on span "Data da Sessão" at bounding box center [183, 200] width 61 height 14
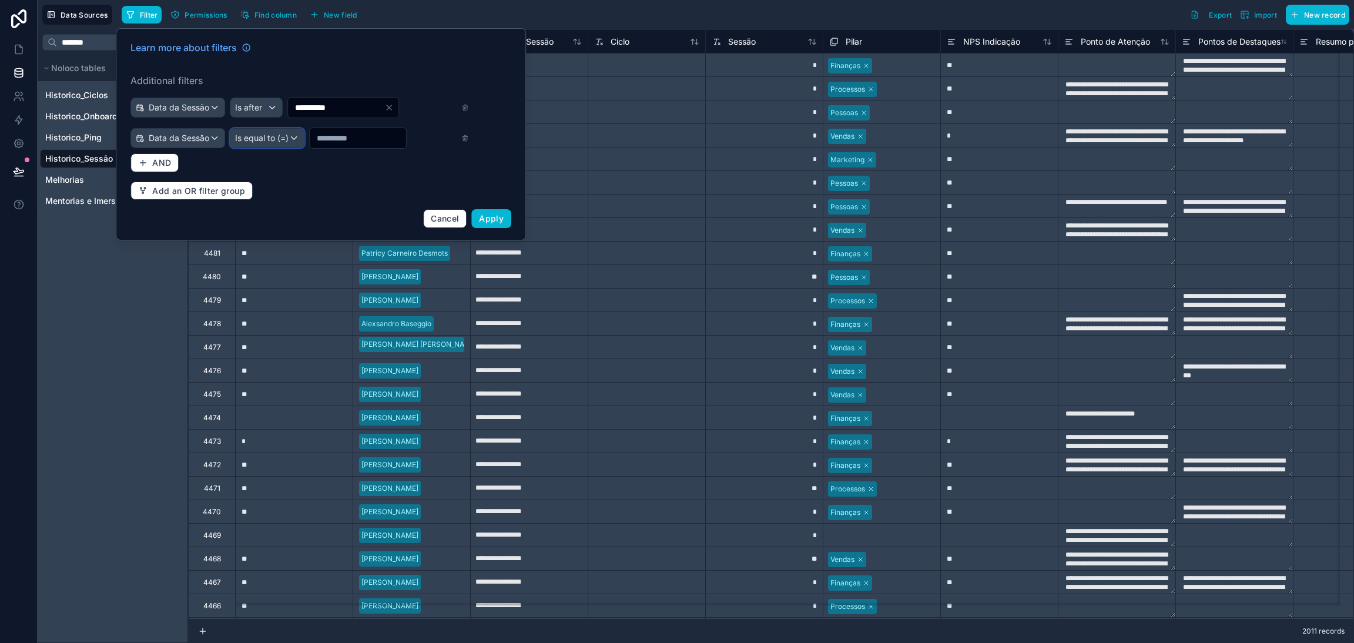
click at [269, 144] on div "Is equal to (=)" at bounding box center [266, 138] width 73 height 19
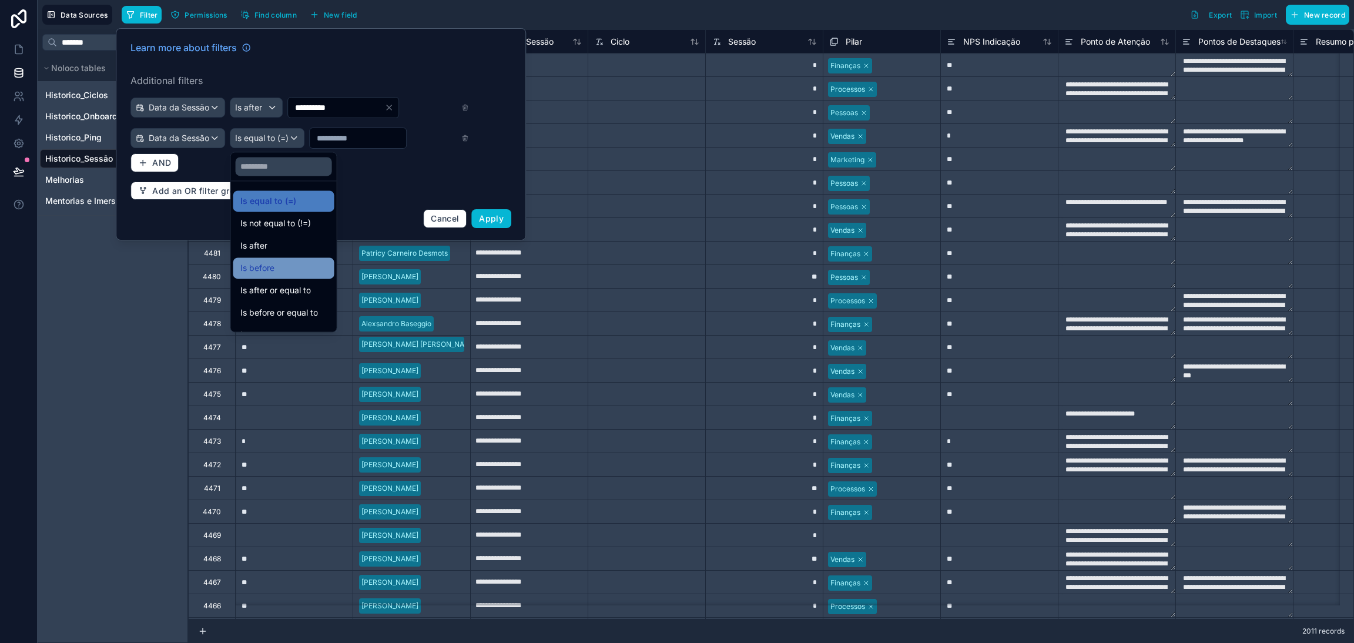
click at [285, 261] on div "Is before" at bounding box center [283, 268] width 87 height 14
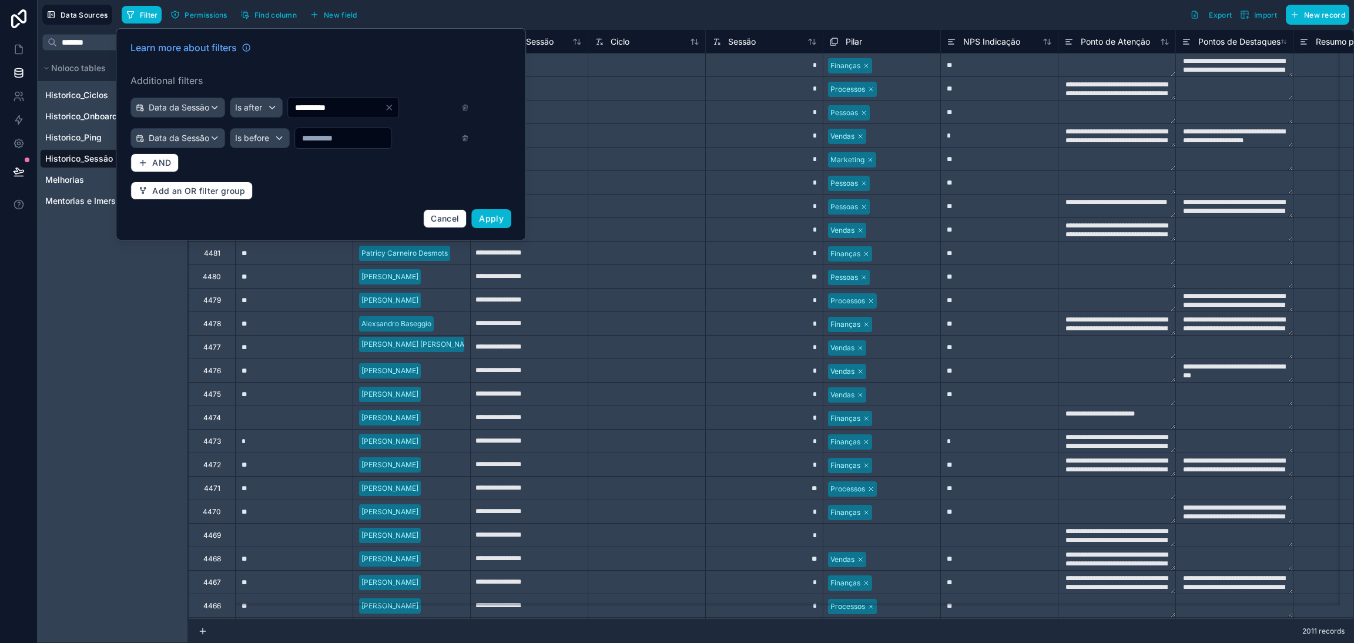
click at [361, 141] on input "text" at bounding box center [343, 138] width 96 height 16
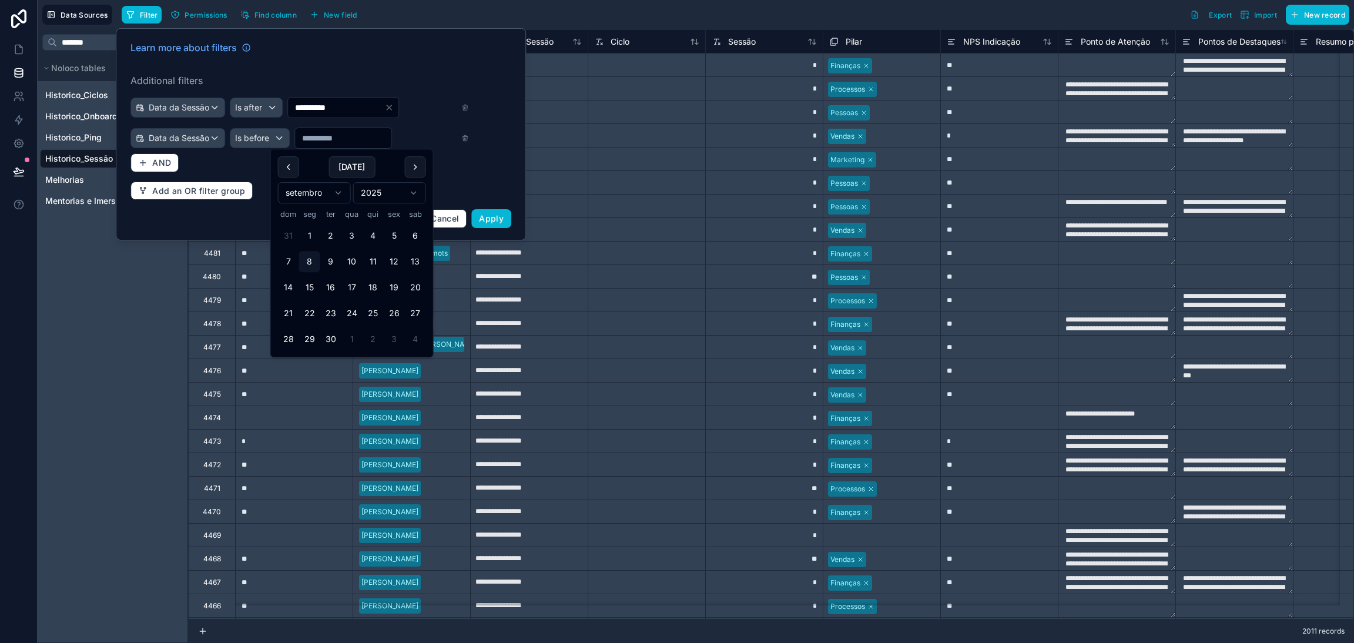
click at [340, 195] on html "**********" at bounding box center [677, 321] width 1354 height 643
click at [392, 242] on button "5" at bounding box center [394, 235] width 21 height 21
type input "**********"
click at [304, 110] on input "**********" at bounding box center [336, 107] width 96 height 16
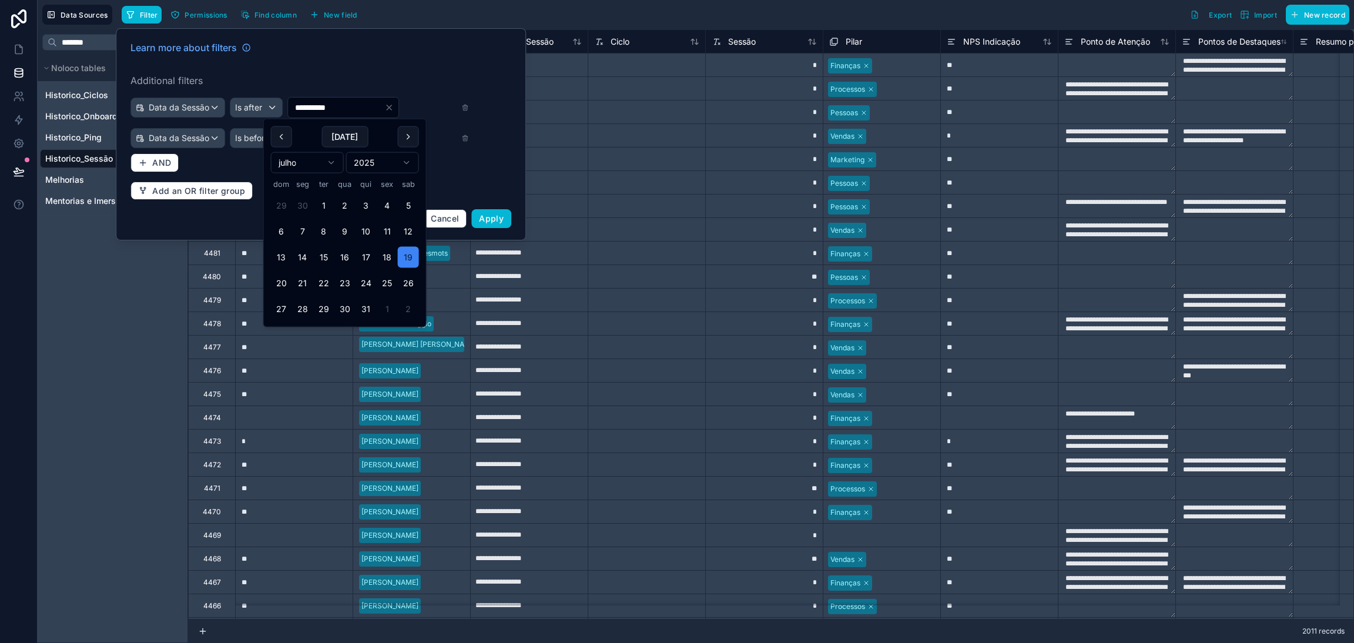
click at [311, 110] on input "**********" at bounding box center [336, 107] width 96 height 16
click at [436, 172] on div "**********" at bounding box center [320, 134] width 395 height 202
type input "**********"
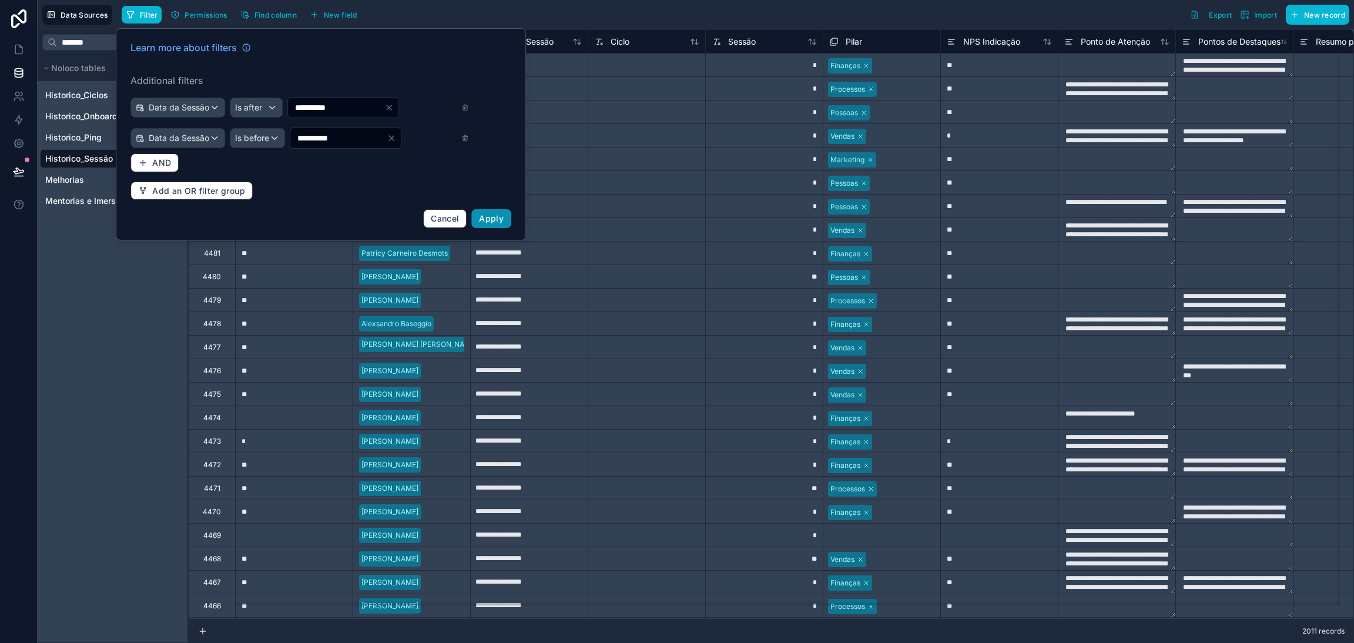
click at [485, 217] on span "Apply" at bounding box center [491, 218] width 25 height 10
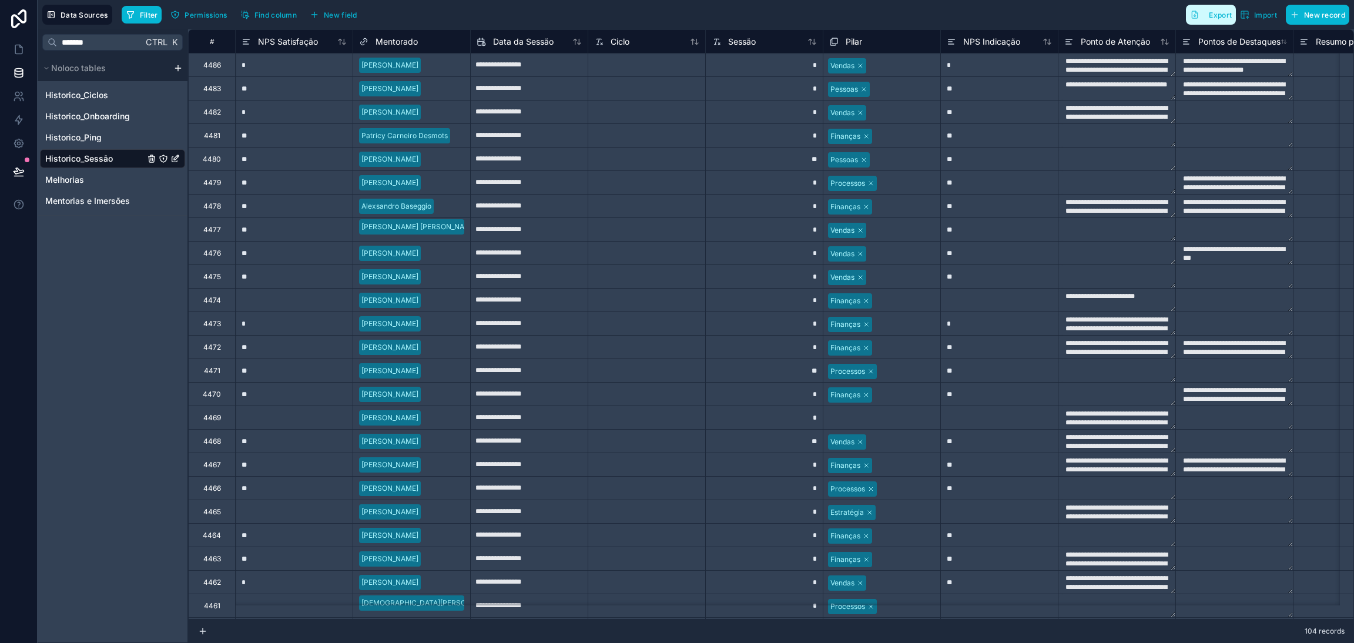
click at [1219, 21] on button "Export" at bounding box center [1211, 15] width 50 height 20
click at [23, 44] on icon at bounding box center [19, 49] width 12 height 12
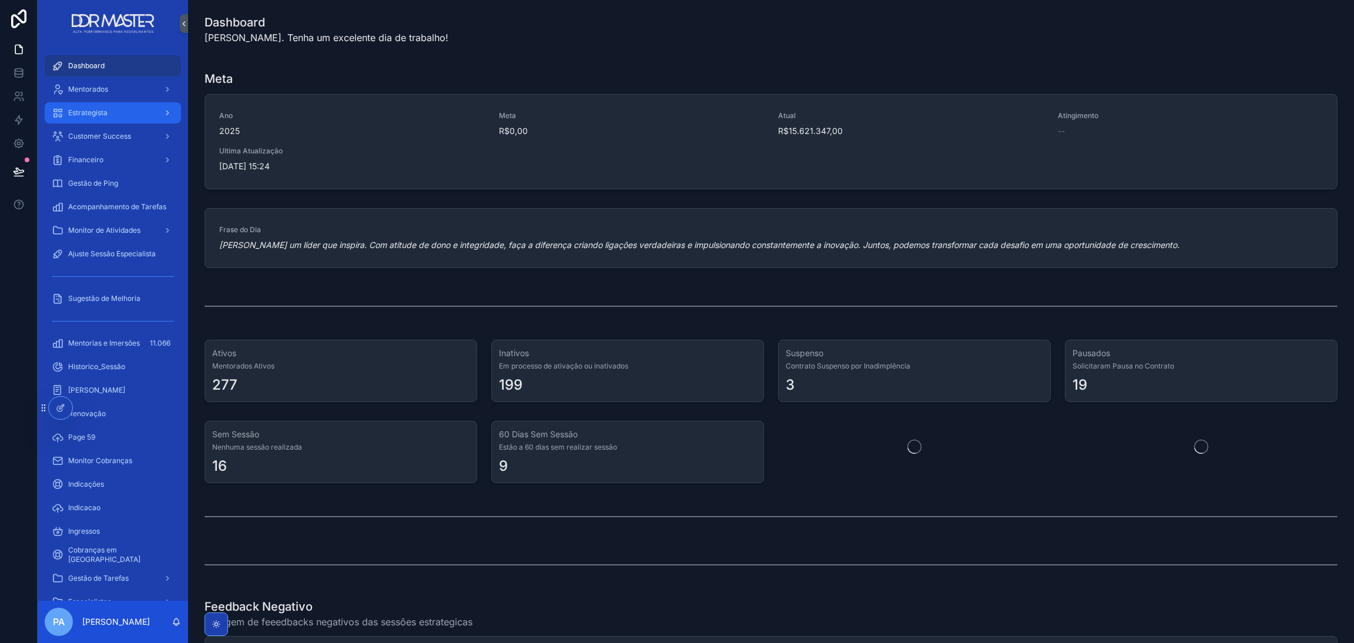
click at [93, 109] on span "Estrategista" at bounding box center [87, 112] width 39 height 9
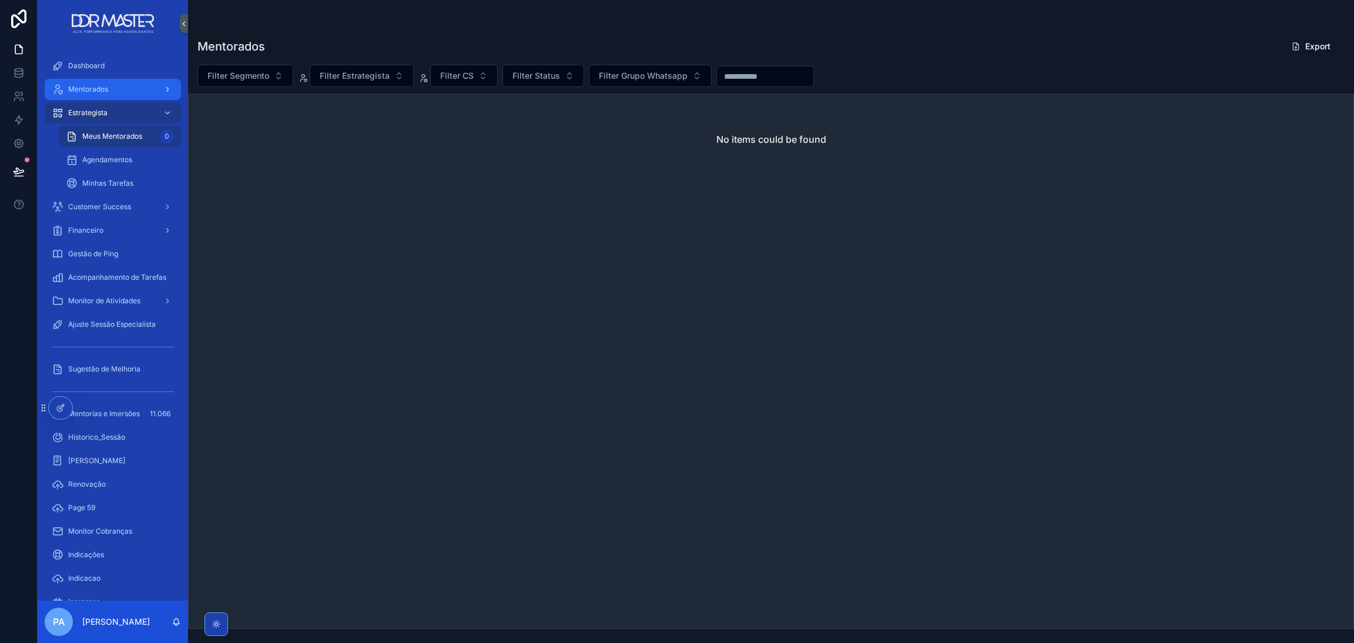
click at [91, 92] on span "Mentorados" at bounding box center [88, 89] width 40 height 9
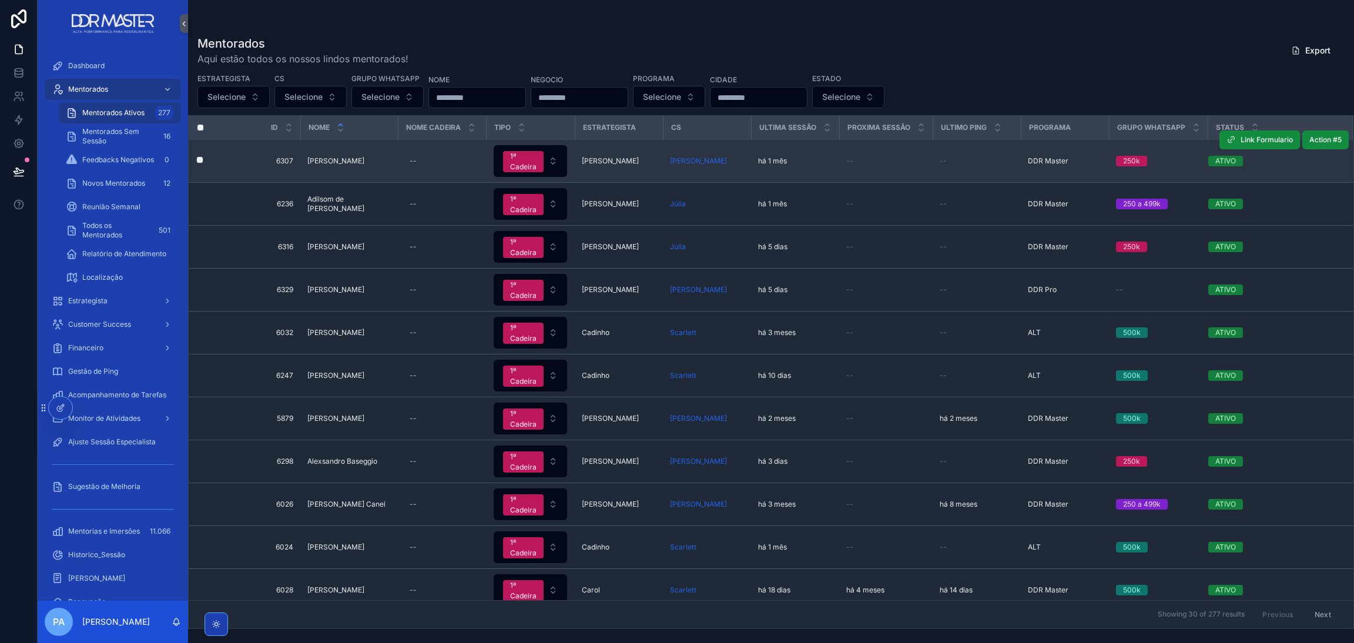
click at [319, 162] on span "[PERSON_NAME]" at bounding box center [335, 160] width 57 height 9
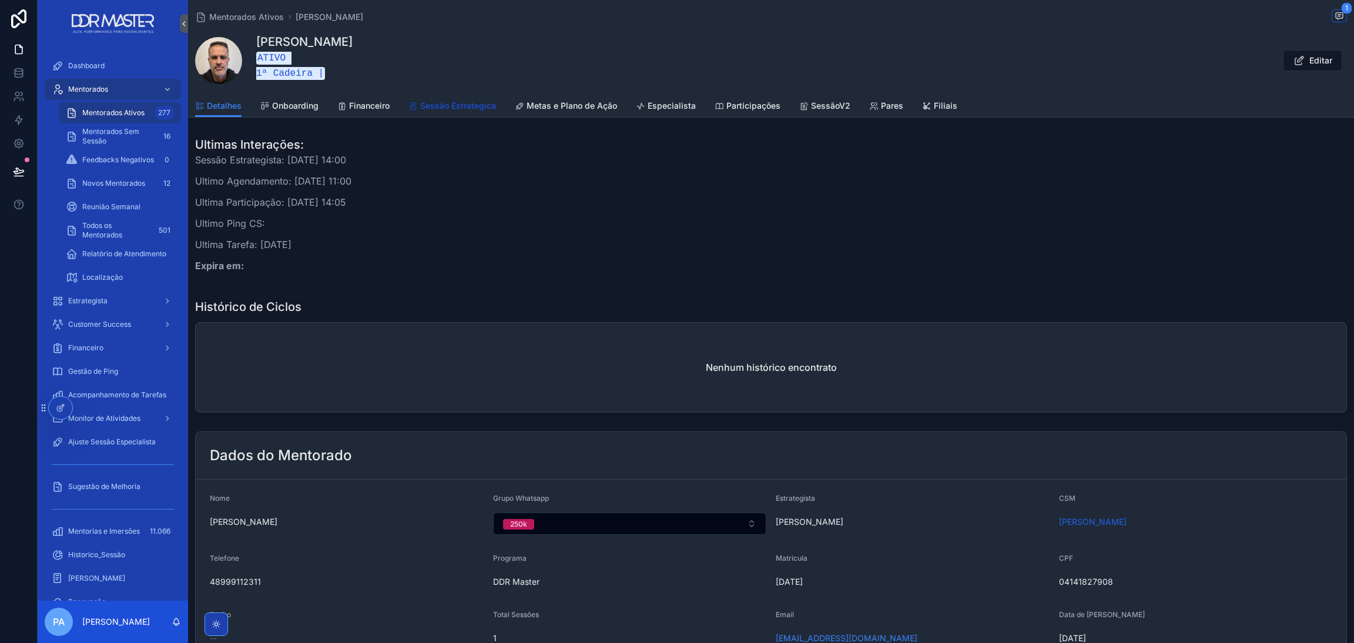
click at [468, 106] on span "Sessão Estrategica" at bounding box center [458, 106] width 76 height 12
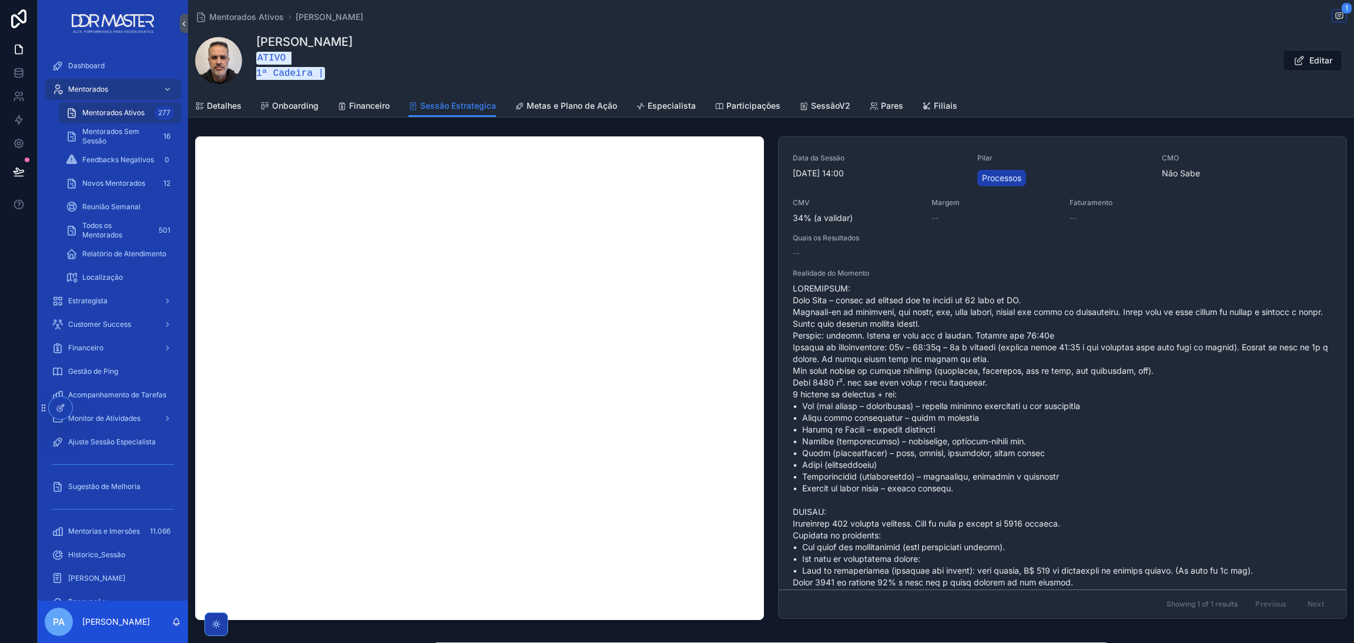
click at [244, 627] on div "Data da Sessão 06/08/2025 14:00 Pilar Processos CMO Não Sabe CMV 34% (a validar…" at bounding box center [771, 551] width 1166 height 838
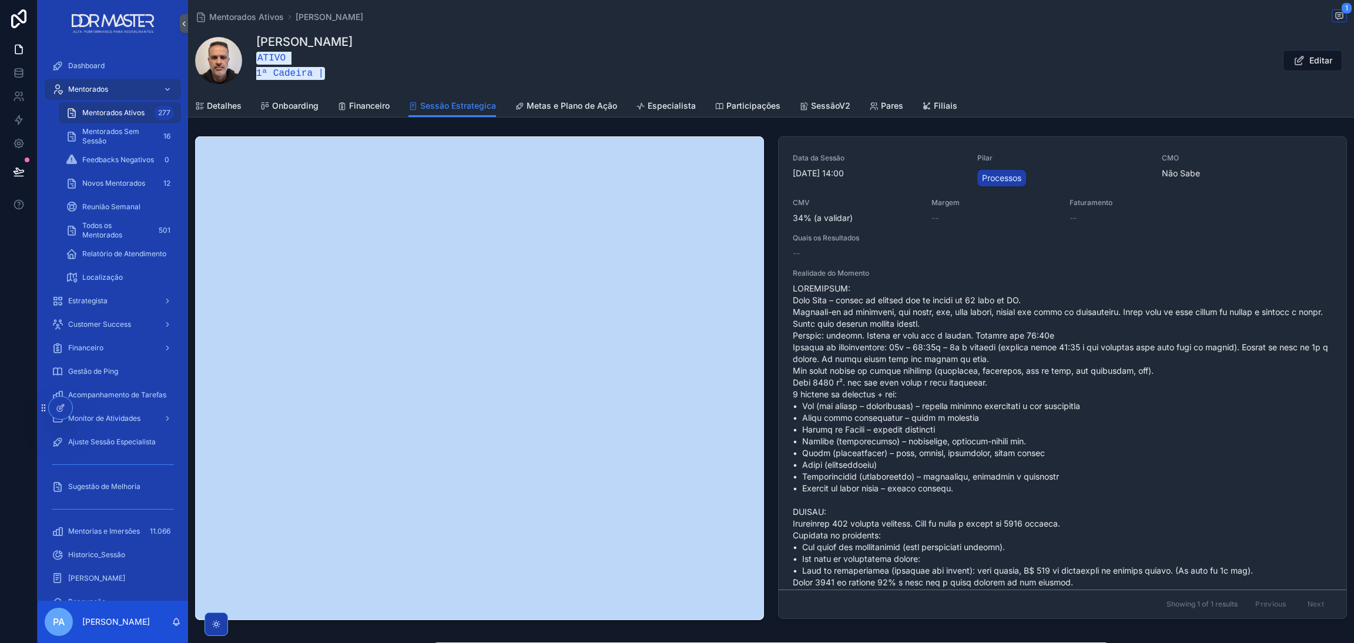
click at [244, 627] on div "Data da Sessão 06/08/2025 14:00 Pilar Processos CMO Não Sabe CMV 34% (a validar…" at bounding box center [771, 551] width 1166 height 838
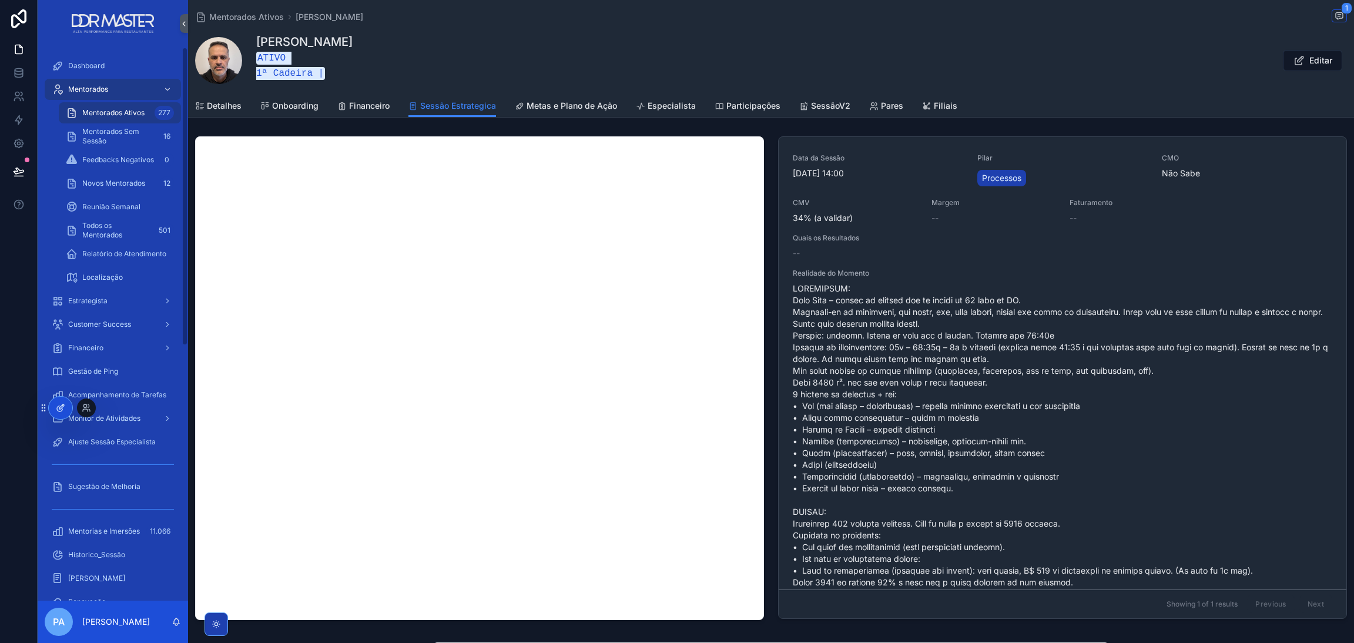
click at [64, 407] on icon at bounding box center [60, 407] width 9 height 9
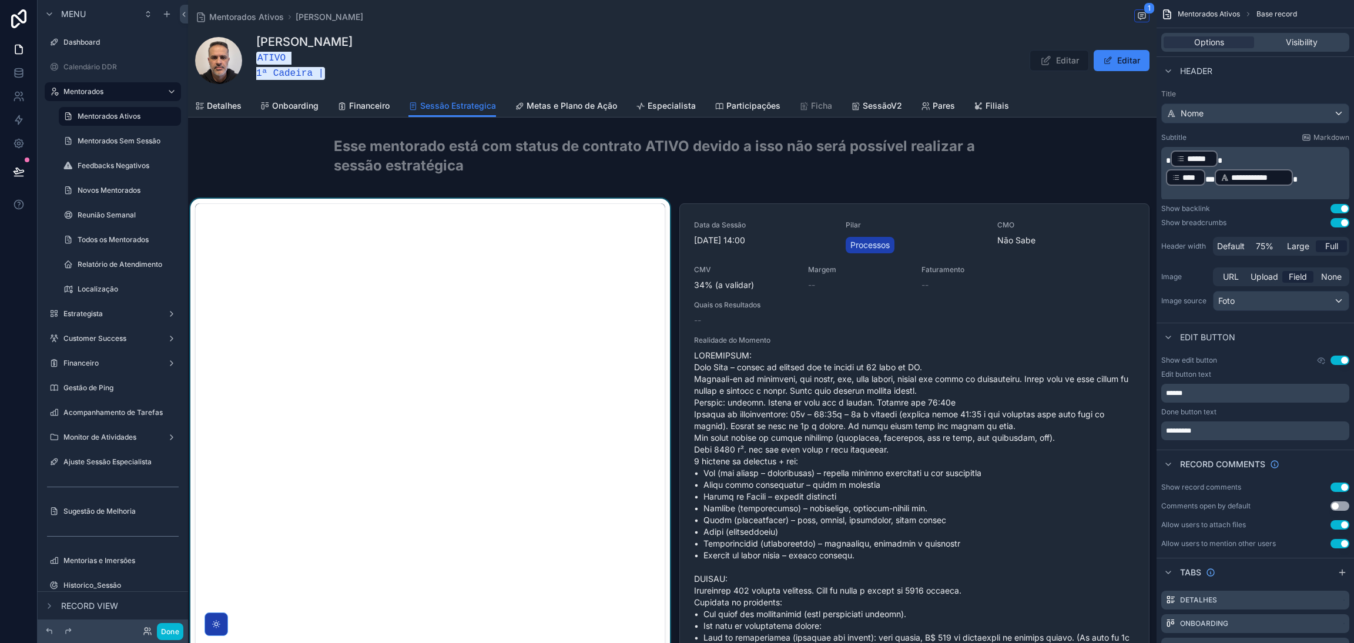
click at [599, 393] on div "scrollable content" at bounding box center [430, 447] width 484 height 497
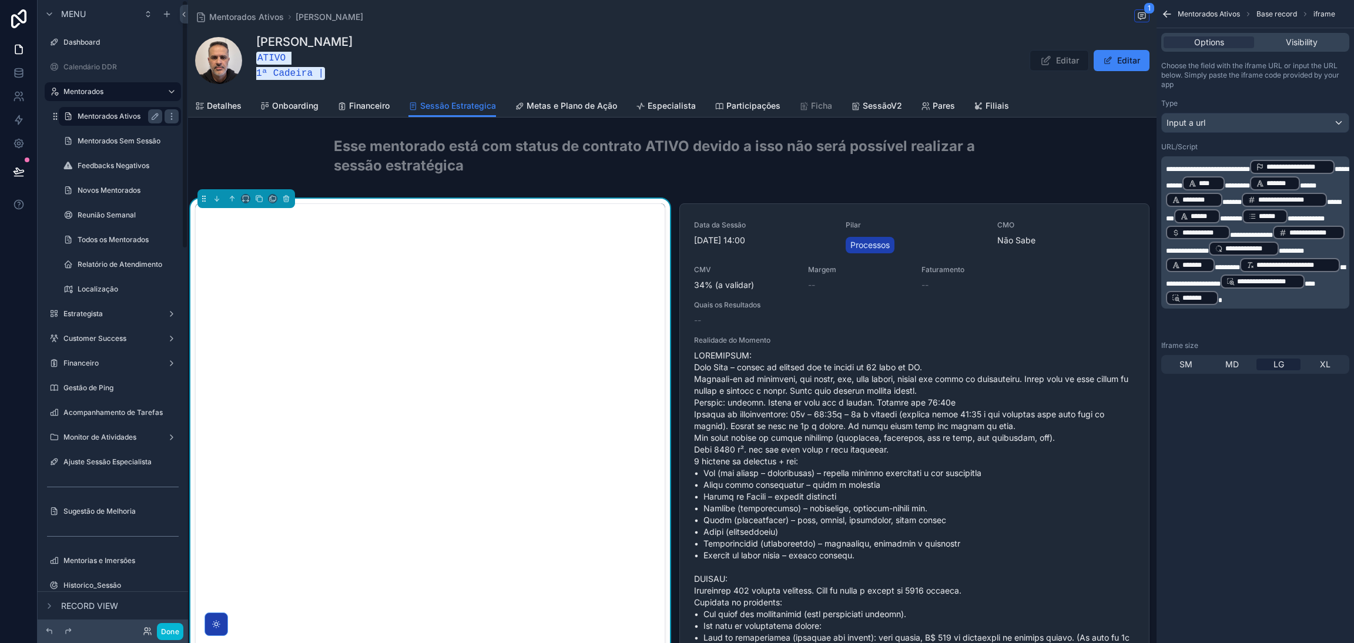
click at [98, 117] on label "Mentorados Ativos" at bounding box center [118, 116] width 80 height 9
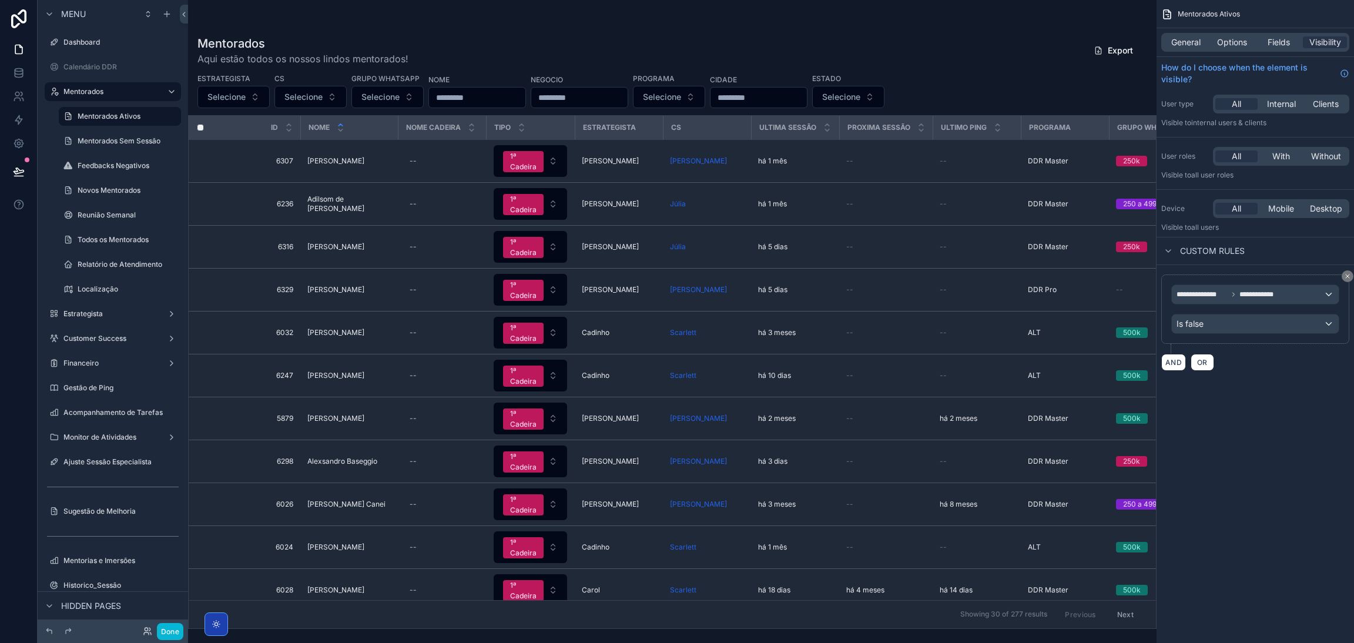
click at [517, 93] on input "scrollable content" at bounding box center [477, 97] width 96 height 16
click at [602, 97] on input "scrollable content" at bounding box center [579, 97] width 96 height 16
click at [525, 97] on input "scrollable content" at bounding box center [477, 97] width 96 height 16
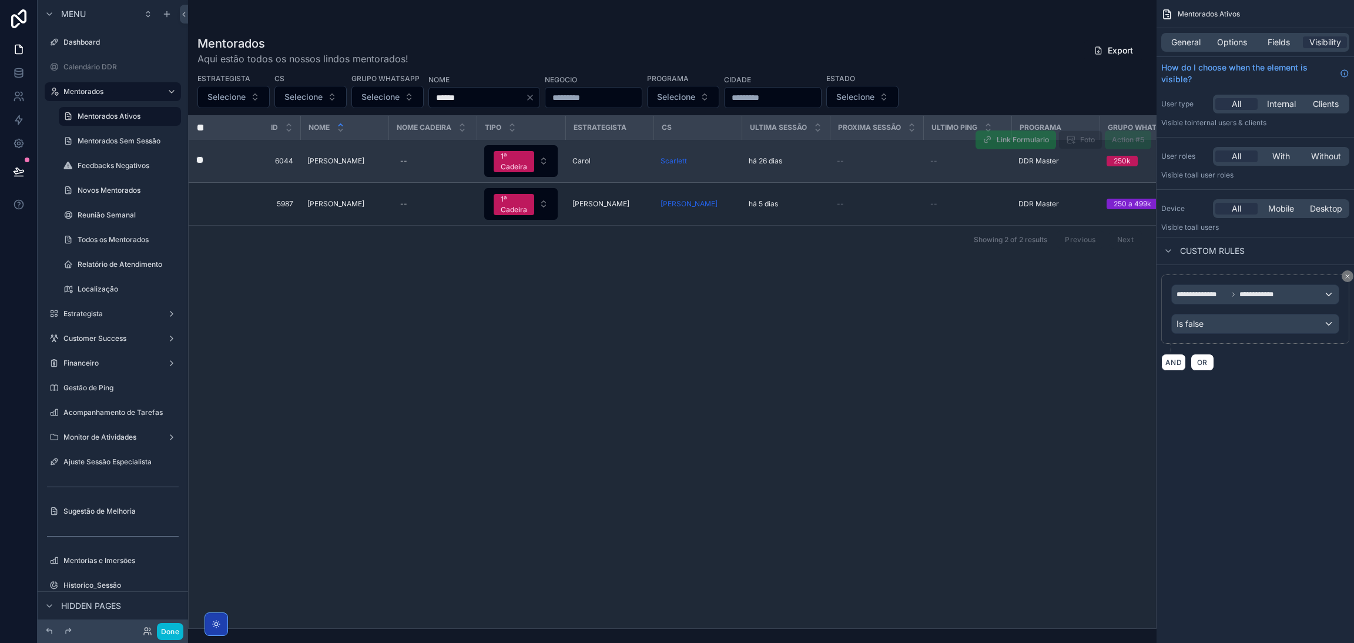
type input "******"
click at [371, 162] on div "Carlos A Gusson Carlos A Gusson" at bounding box center [344, 160] width 74 height 9
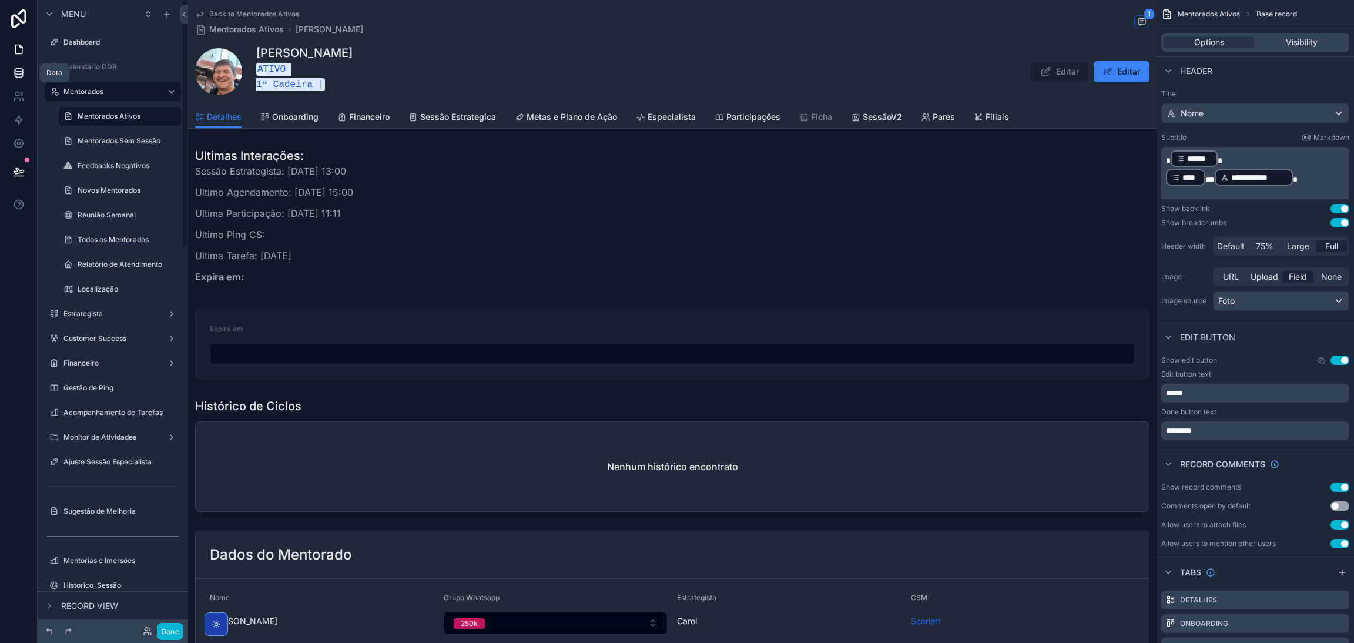
click at [18, 75] on icon at bounding box center [19, 73] width 12 height 12
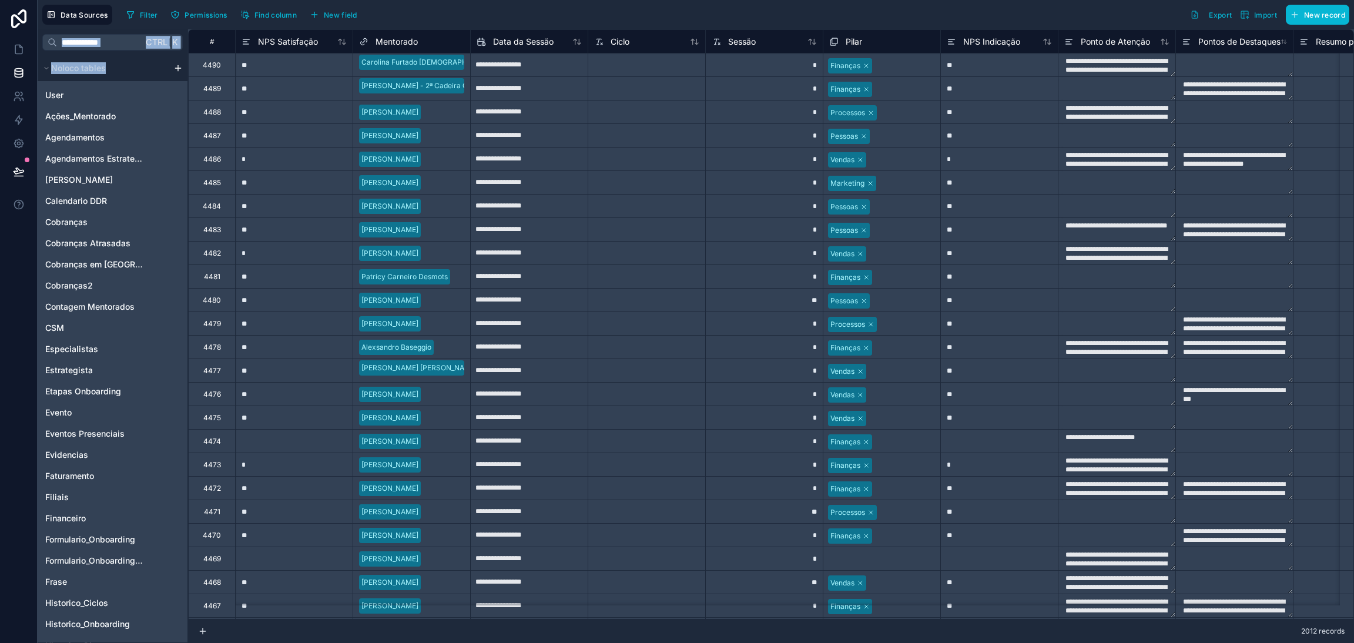
click at [112, 55] on div "Ctrl K Noloco tables User Ações_Mentorado Agendamentos Agendamentos Estrategist…" at bounding box center [113, 335] width 150 height 613
click at [94, 42] on input "text" at bounding box center [100, 42] width 86 height 21
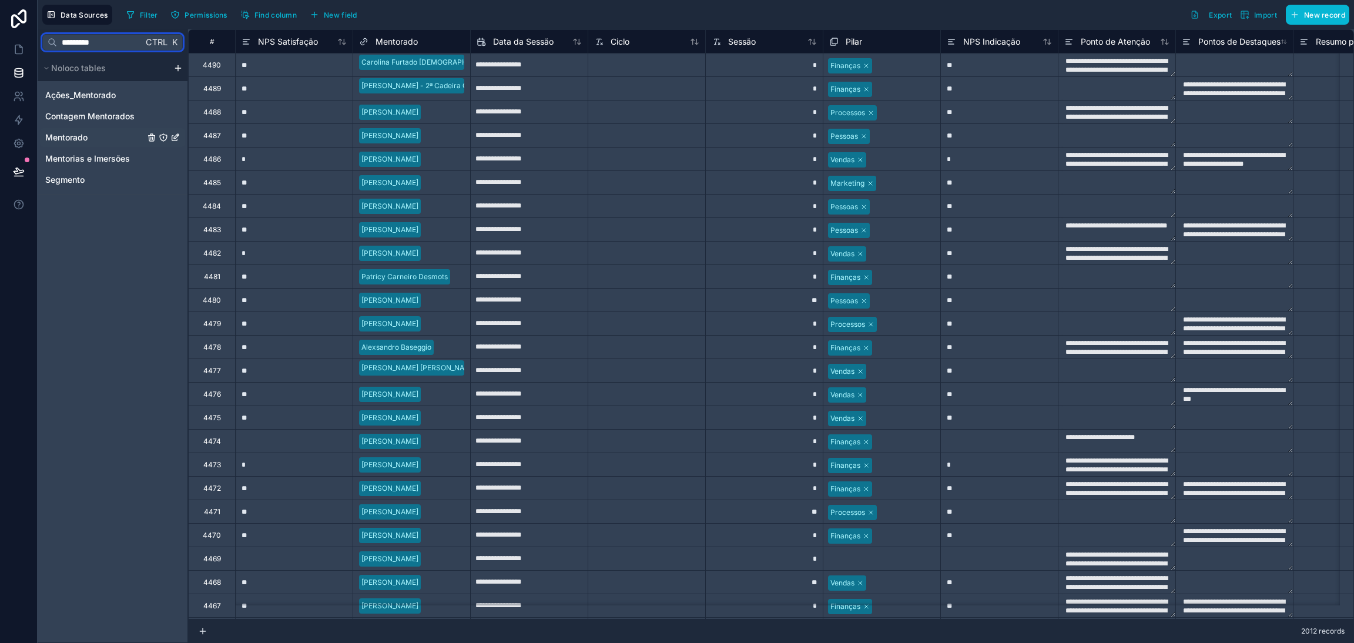
type input "*********"
click at [63, 128] on div "Mentorado" at bounding box center [112, 137] width 145 height 19
click at [93, 132] on link "Mentorado" at bounding box center [94, 138] width 99 height 12
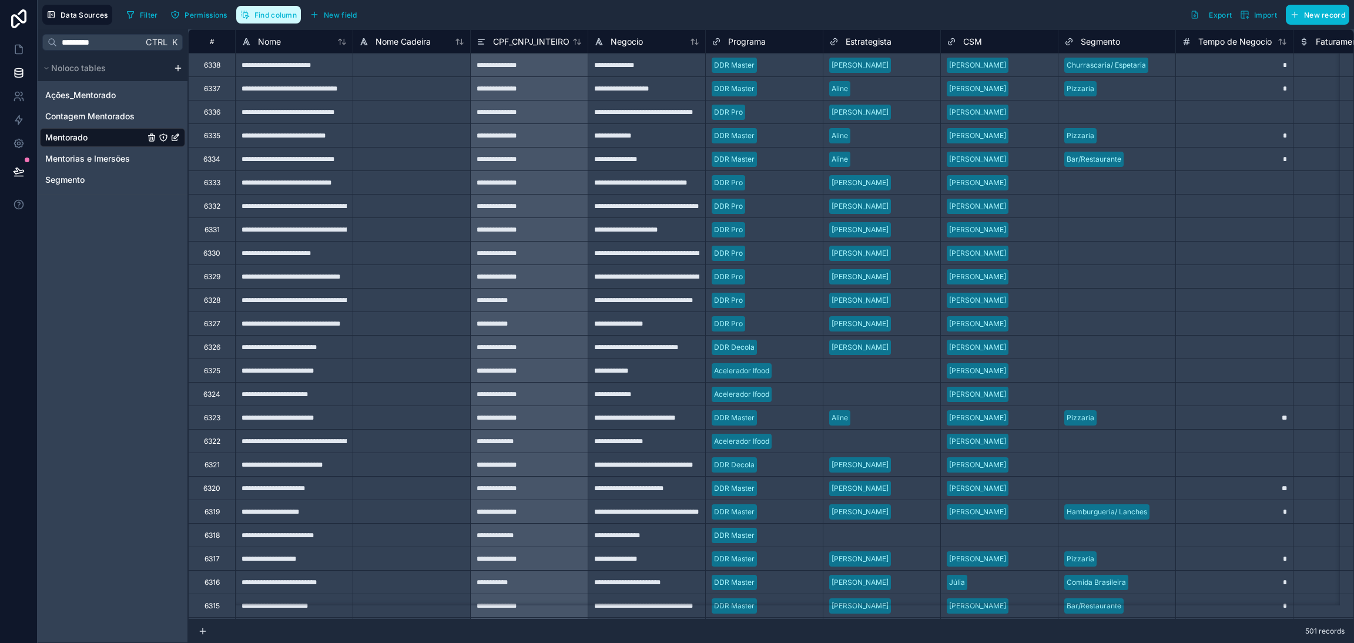
click at [281, 16] on span "Find column" at bounding box center [275, 15] width 42 height 9
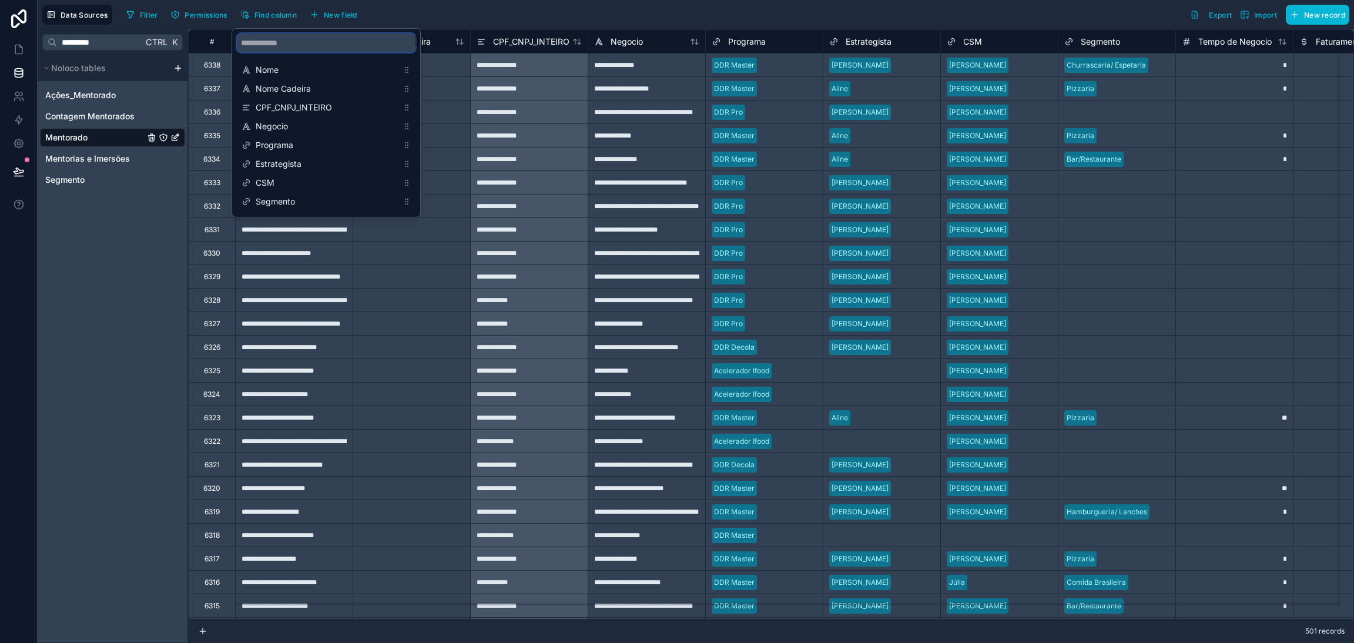
click at [306, 46] on input "scrollable content" at bounding box center [326, 42] width 179 height 19
type input "*"
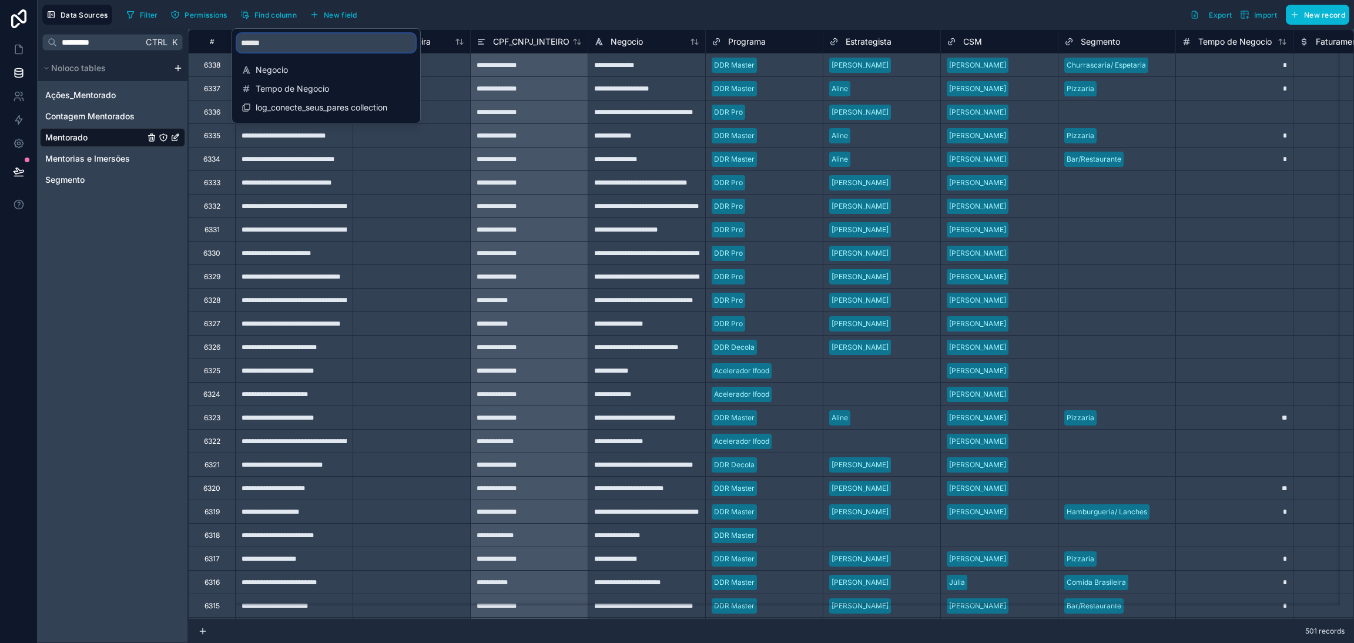
type input "*******"
click at [616, 11] on div "Filter Permissions Find column New field Export Import New record" at bounding box center [736, 15] width 1228 height 20
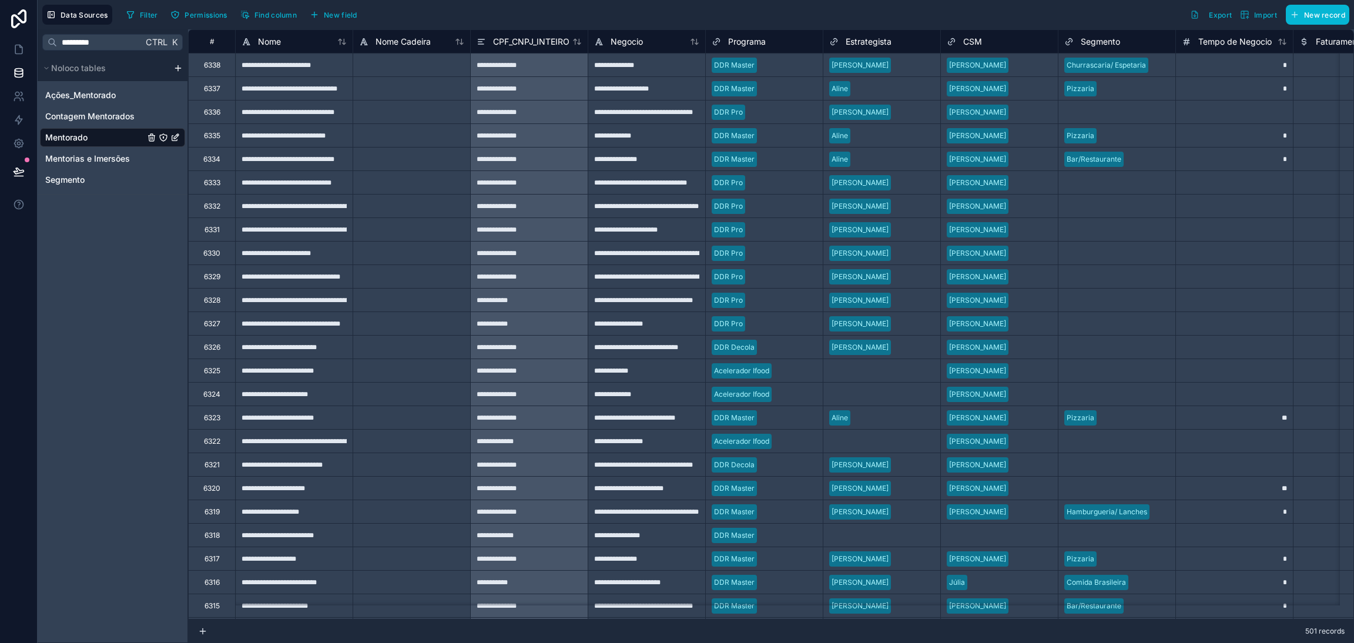
click at [344, 42] on icon at bounding box center [341, 41] width 9 height 9
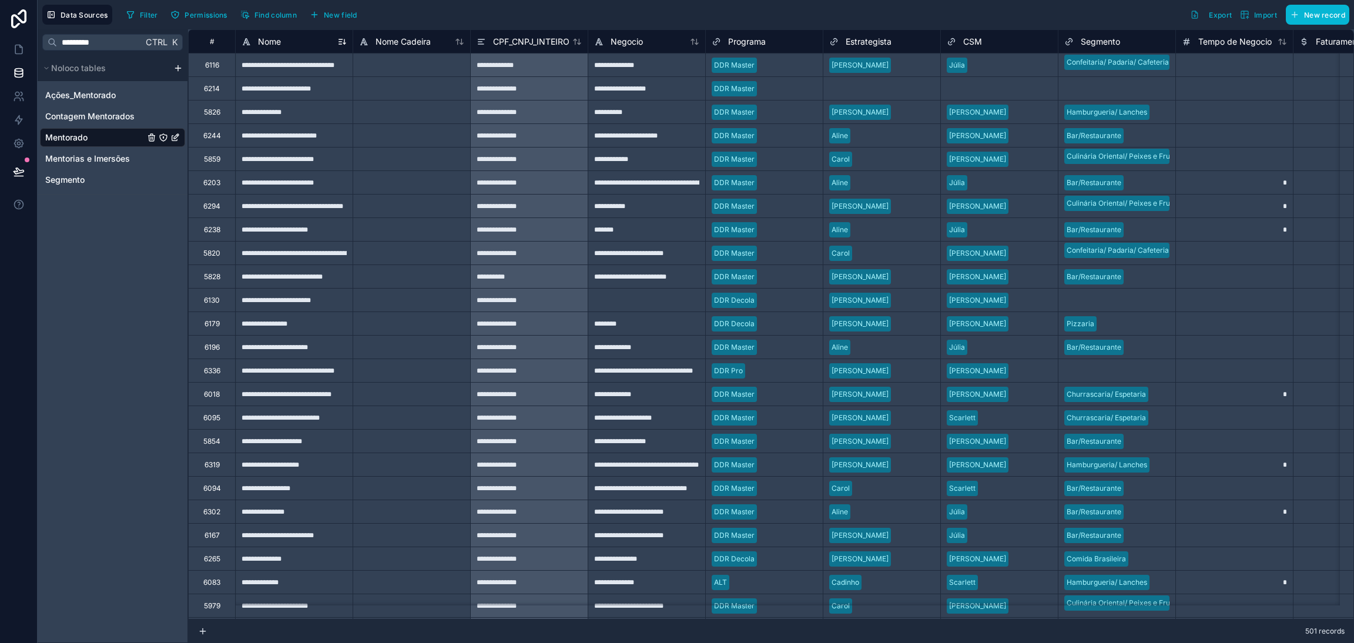
click at [344, 39] on icon at bounding box center [341, 41] width 9 height 9
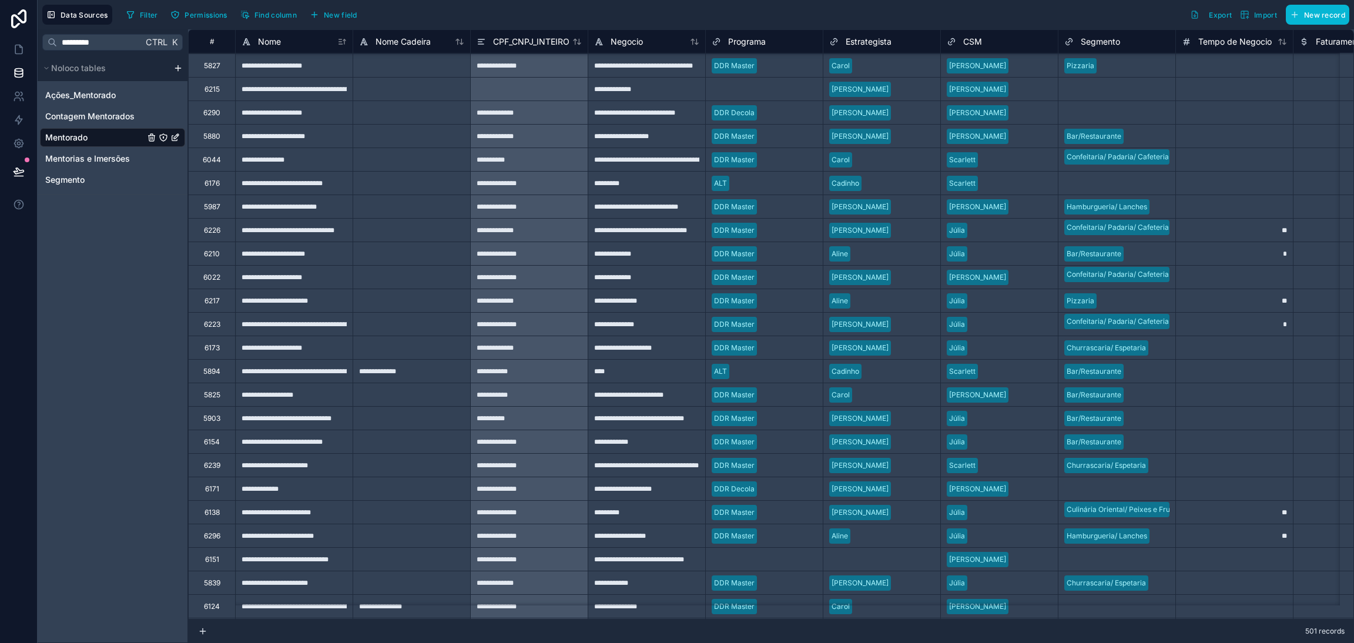
scroll to position [1533, 0]
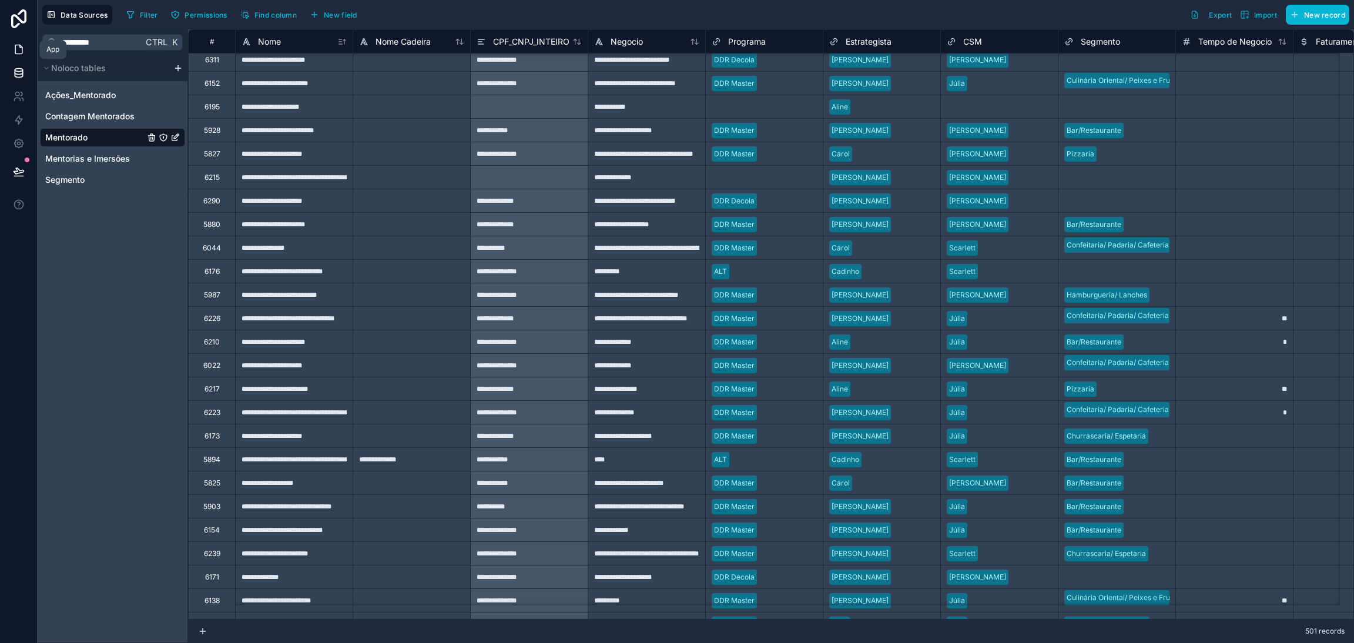
click at [17, 46] on icon at bounding box center [19, 49] width 12 height 12
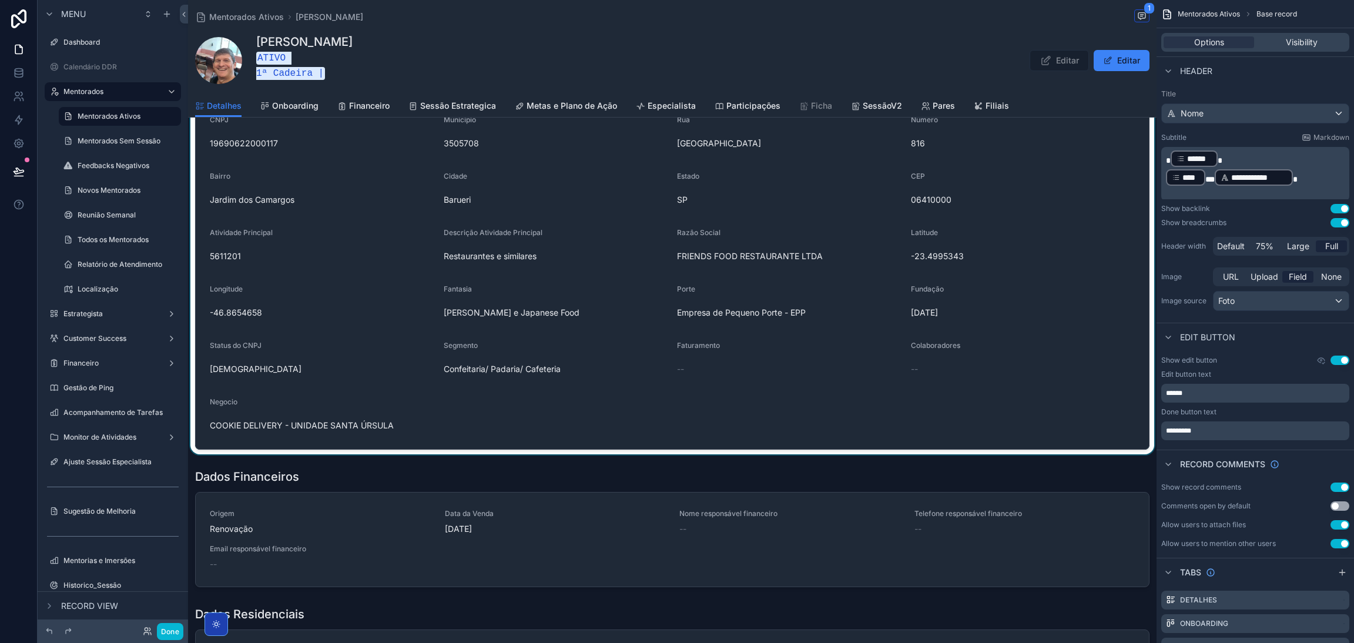
scroll to position [881, 0]
